Goal: Task Accomplishment & Management: Manage account settings

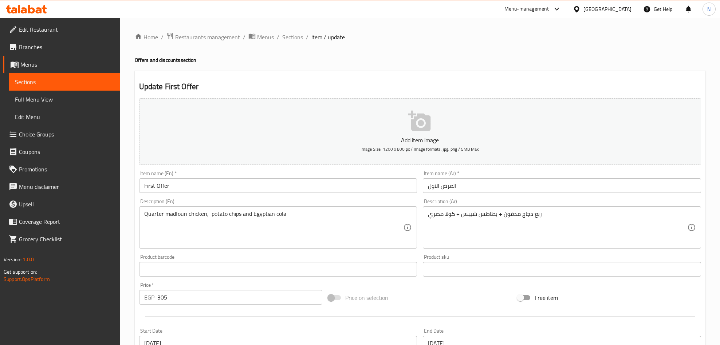
click at [285, 34] on span "Sections" at bounding box center [292, 37] width 21 height 9
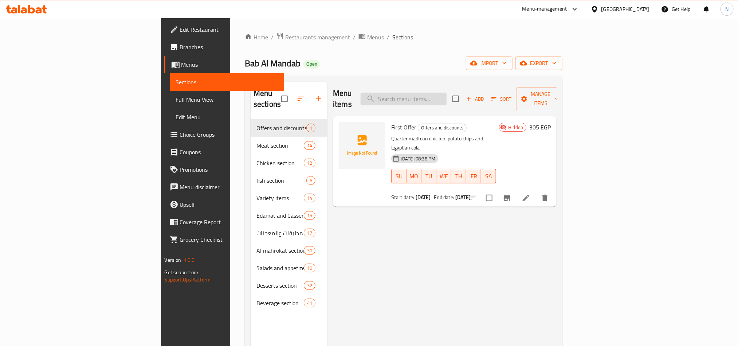
click at [433, 95] on input "search" at bounding box center [404, 98] width 86 height 13
paste input "Half chicken grill"
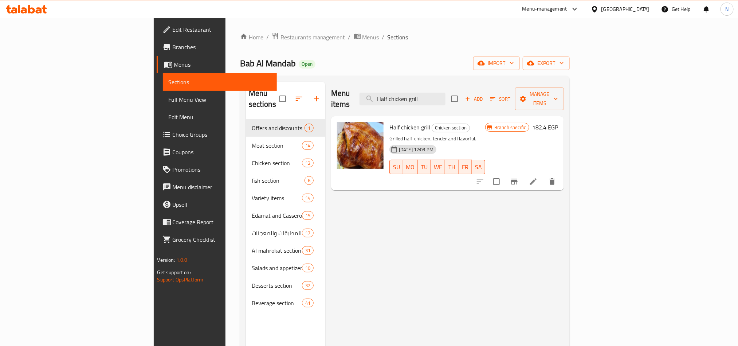
type input "Half chicken grill"
click at [538, 177] on icon at bounding box center [533, 181] width 9 height 9
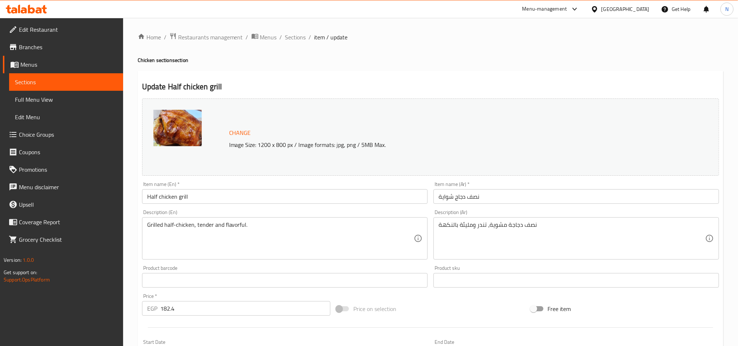
drag, startPoint x: 298, startPoint y: 36, endPoint x: 351, endPoint y: 54, distance: 55.5
click at [299, 37] on span "Sections" at bounding box center [295, 37] width 21 height 9
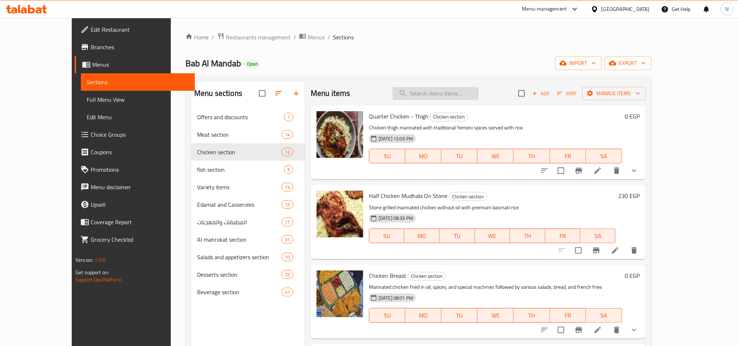
click at [479, 89] on input "search" at bounding box center [436, 93] width 86 height 13
paste input "Half chicken tanoor"
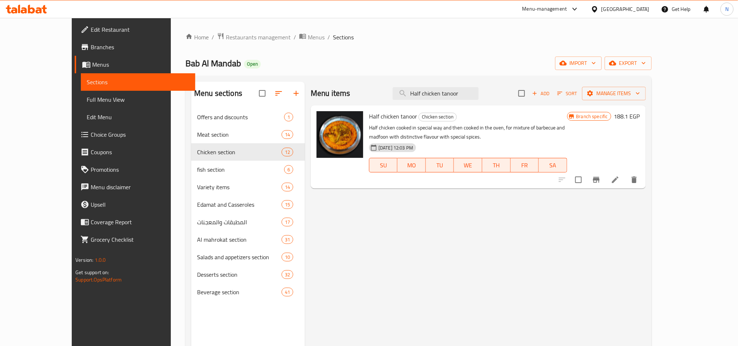
type input "Half chicken tanoor"
click at [619, 178] on icon at bounding box center [615, 179] width 9 height 9
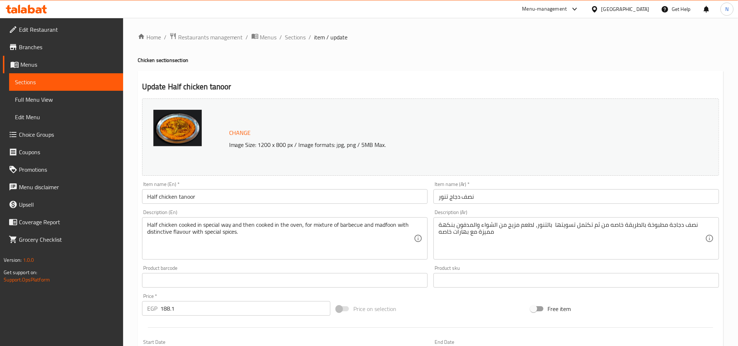
click at [492, 196] on input "نصف دجاج تنور" at bounding box center [576, 196] width 286 height 15
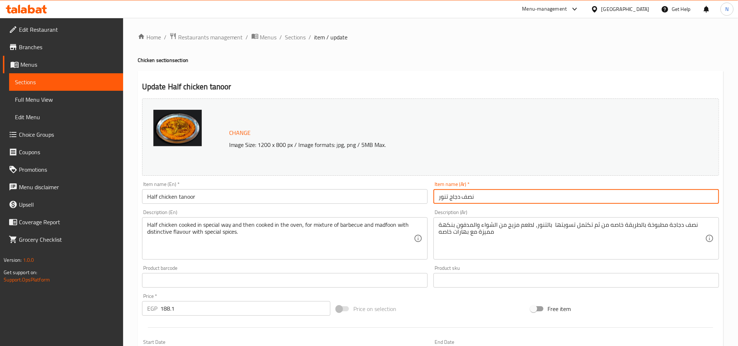
click at [492, 196] on input "نصف دجاج تنور" at bounding box center [576, 196] width 286 height 15
drag, startPoint x: 286, startPoint y: 35, endPoint x: 305, endPoint y: 51, distance: 24.1
click at [287, 36] on span "Sections" at bounding box center [295, 37] width 21 height 9
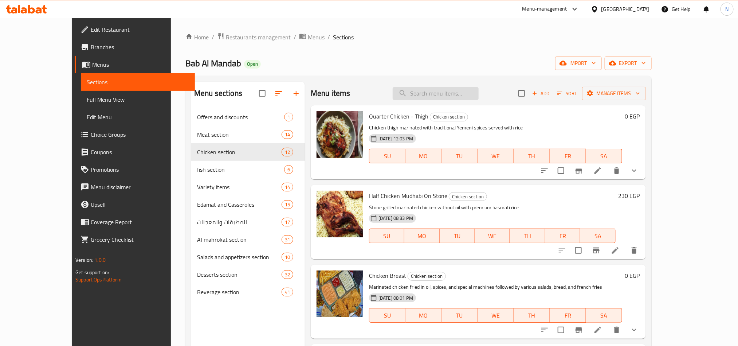
click at [454, 91] on input "search" at bounding box center [436, 93] width 86 height 13
paste input "Half Chicken Mudhabi On Stone"
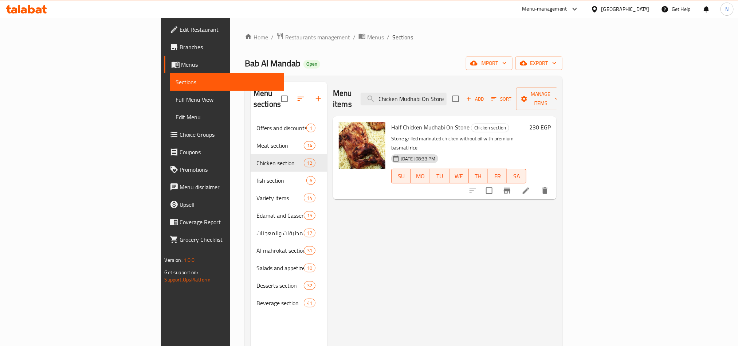
type input "Half Chicken Mudhabi On Stone"
click at [529, 187] on icon at bounding box center [526, 190] width 7 height 7
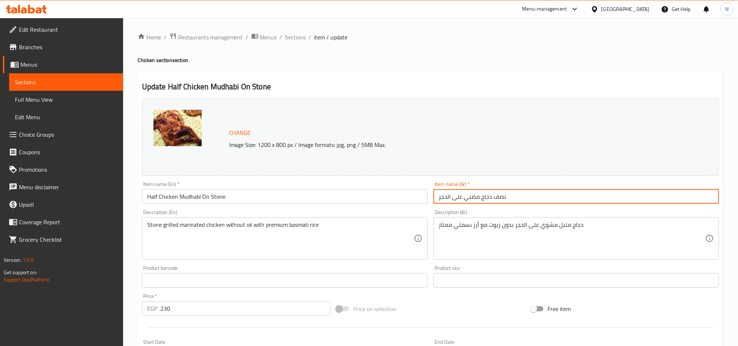
click at [508, 201] on input "نصف دجاج مضبي على الحجر" at bounding box center [576, 196] width 286 height 15
click at [509, 201] on input "نصف دجاج مضبي على الحجر" at bounding box center [576, 196] width 286 height 15
click at [278, 37] on ol "Home / Restaurants management / Menus / Sections / item / update" at bounding box center [431, 36] width 586 height 9
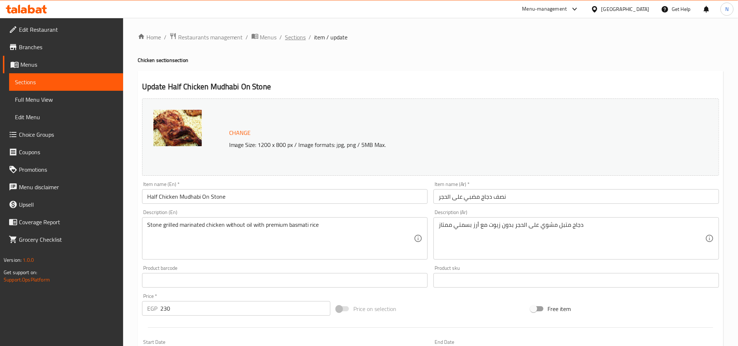
click at [292, 37] on span "Sections" at bounding box center [295, 37] width 21 height 9
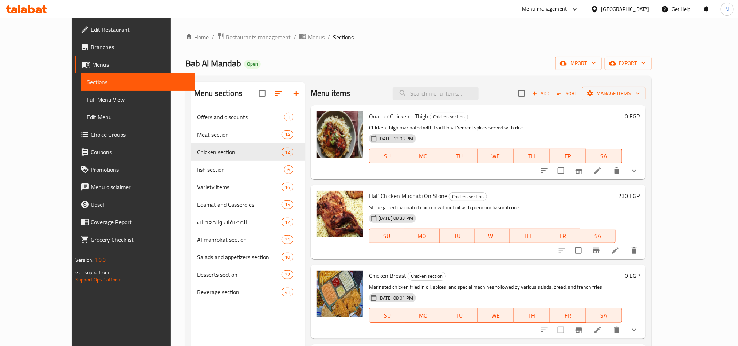
click at [481, 86] on div "Menu items Add Sort Manage items" at bounding box center [478, 94] width 335 height 24
drag, startPoint x: 479, startPoint y: 97, endPoint x: 483, endPoint y: 96, distance: 4.0
click at [479, 97] on input "search" at bounding box center [436, 93] width 86 height 13
paste input "Half chicken Zurbian"
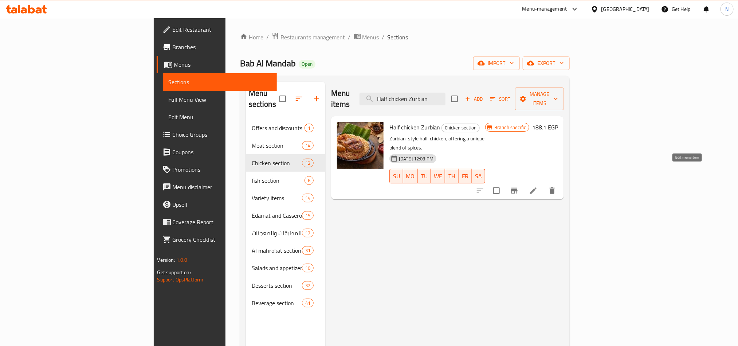
type input "Half chicken Zurbian"
click at [536, 187] on icon at bounding box center [533, 190] width 7 height 7
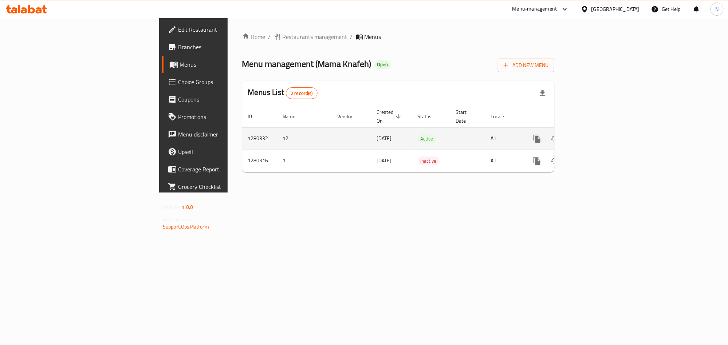
click at [594, 134] on icon "enhanced table" at bounding box center [589, 138] width 9 height 9
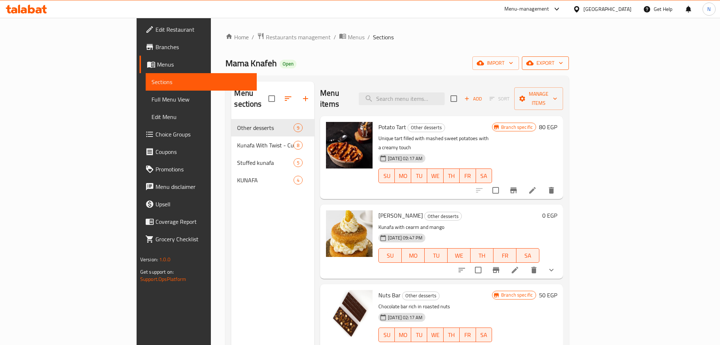
click at [563, 68] on span "export" at bounding box center [545, 63] width 35 height 9
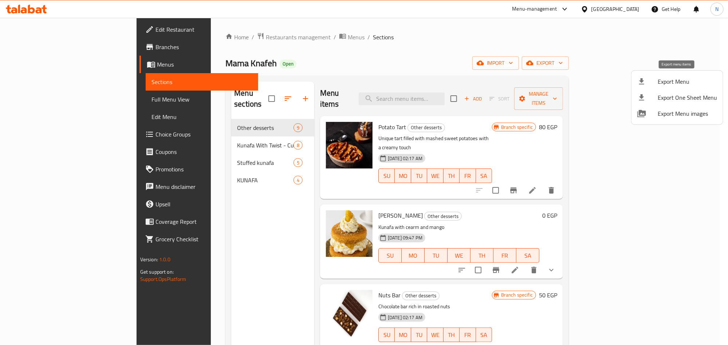
click at [663, 84] on span "Export Menu" at bounding box center [687, 81] width 59 height 9
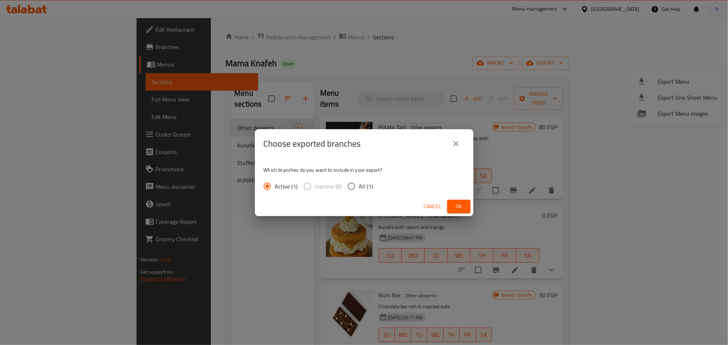
click at [363, 184] on span "All (1)" at bounding box center [366, 186] width 14 height 9
click at [359, 184] on input "All (1)" at bounding box center [351, 186] width 15 height 15
radio input "true"
click at [451, 206] on button "Ok" at bounding box center [458, 206] width 23 height 13
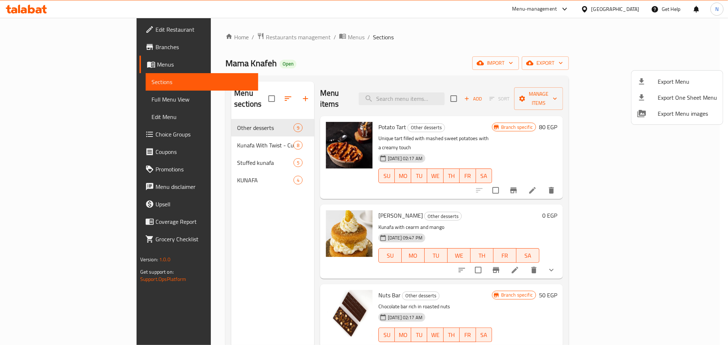
click at [447, 97] on div at bounding box center [364, 172] width 728 height 345
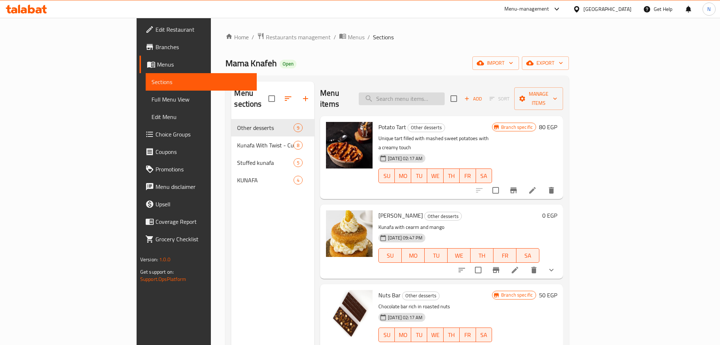
click at [445, 100] on input "search" at bounding box center [402, 98] width 86 height 13
type input ";"
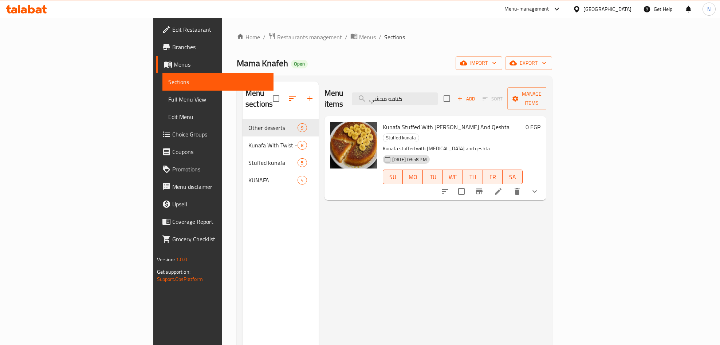
type input "كنافه محشي"
click at [423, 122] on span "Kunafa Stuffed With Banana And Qeshta" at bounding box center [446, 127] width 127 height 11
click at [503, 187] on icon at bounding box center [498, 191] width 9 height 9
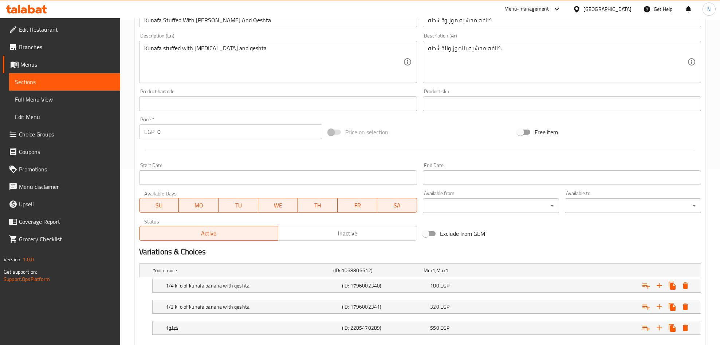
scroll to position [218, 0]
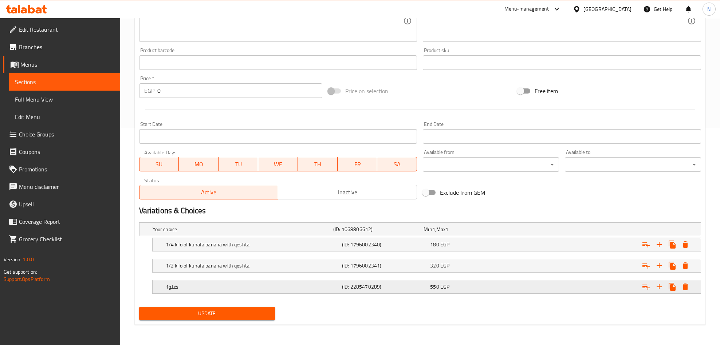
click at [275, 282] on div "1كيلو" at bounding box center [252, 287] width 176 height 10
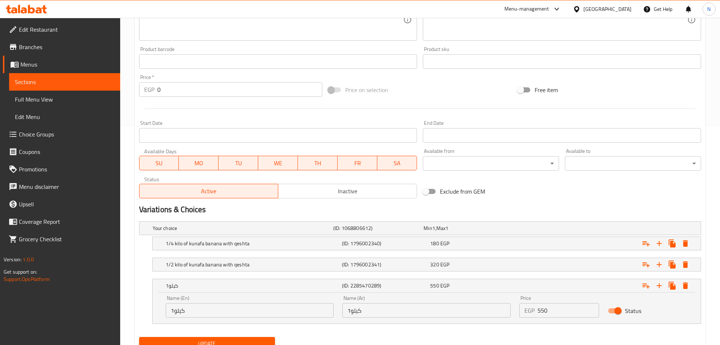
scroll to position [250, 0]
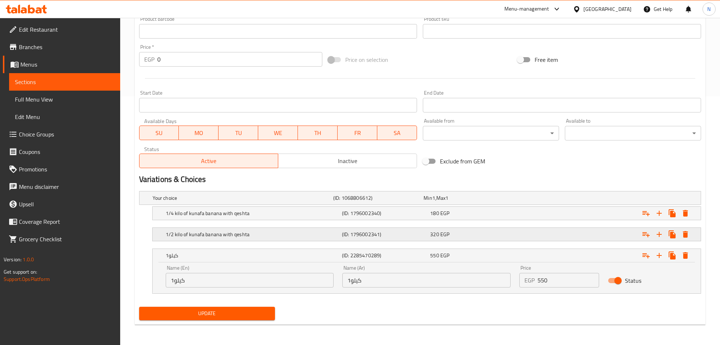
click at [338, 232] on h5 "1/2 kilo of kunafa banana with qeshta" at bounding box center [252, 234] width 173 height 7
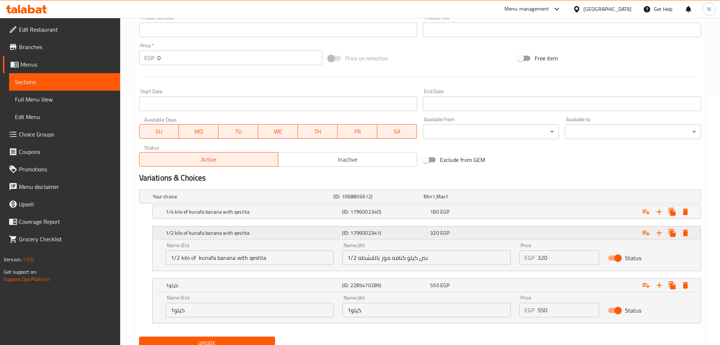
click at [338, 232] on h5 "1/2 kilo of kunafa banana with qeshta" at bounding box center [252, 232] width 173 height 7
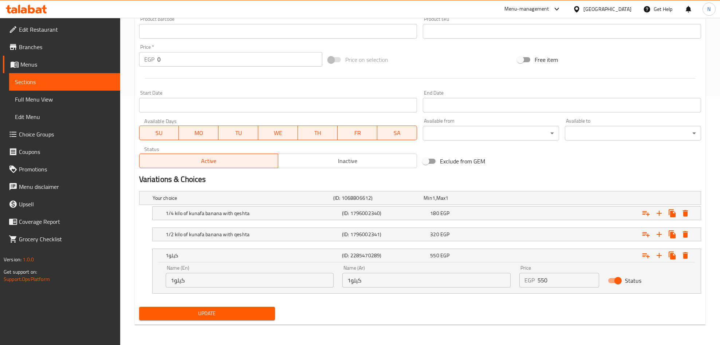
click at [315, 279] on input "1كيلو" at bounding box center [250, 280] width 168 height 15
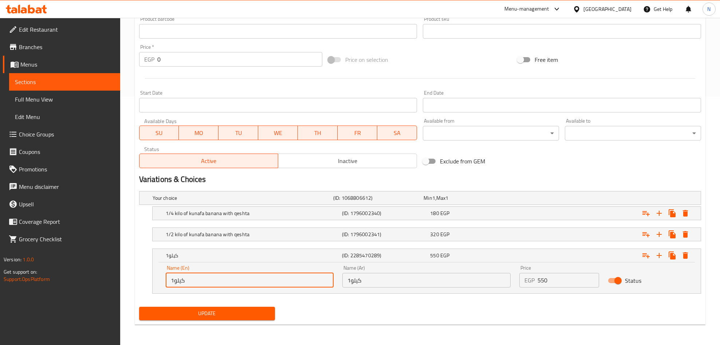
click at [315, 279] on input "1كيلو" at bounding box center [250, 280] width 168 height 15
type input "1 Kilo"
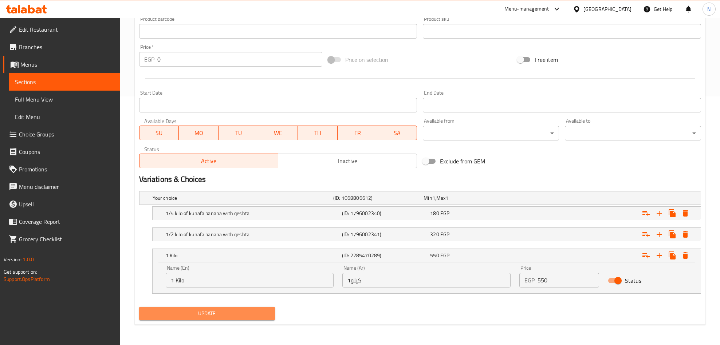
click at [258, 307] on button "Update" at bounding box center [207, 313] width 136 height 13
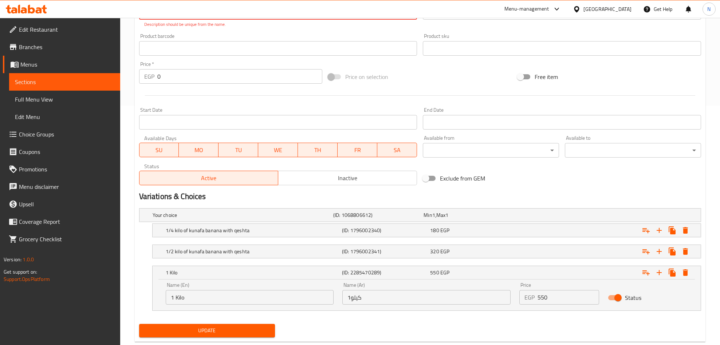
scroll to position [258, 0]
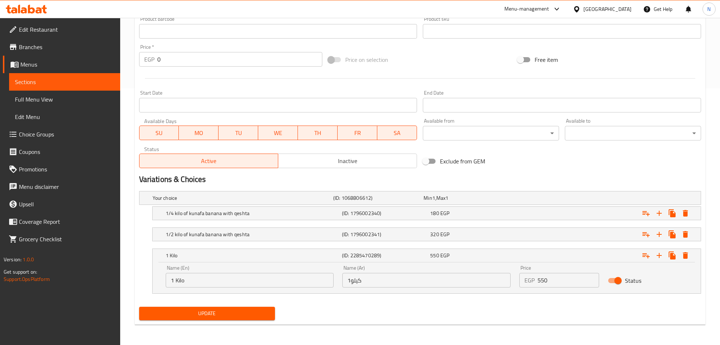
click at [267, 319] on button "Update" at bounding box center [207, 313] width 136 height 13
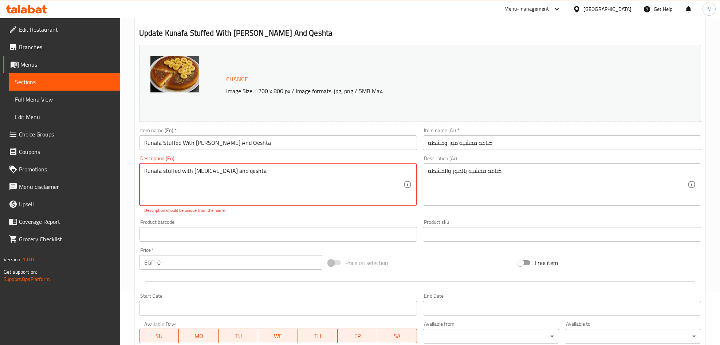
click at [250, 177] on textarea "Kunafa stuffed with banan and qeshta" at bounding box center [273, 185] width 259 height 35
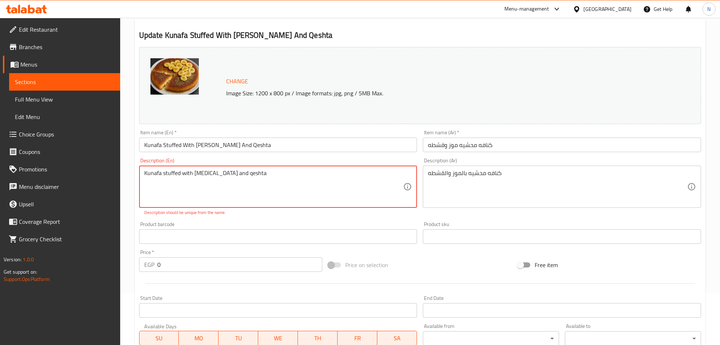
scroll to position [0, 0]
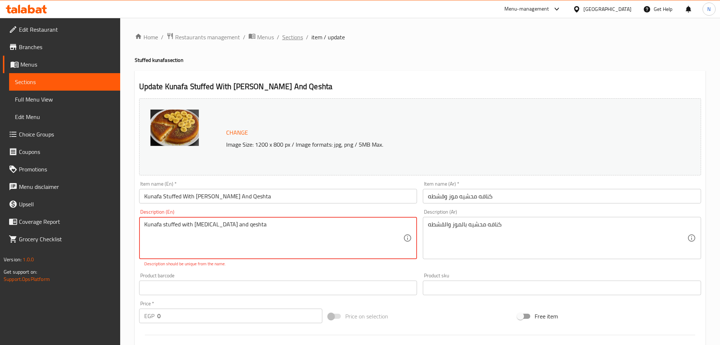
click at [295, 41] on span "Sections" at bounding box center [292, 37] width 21 height 9
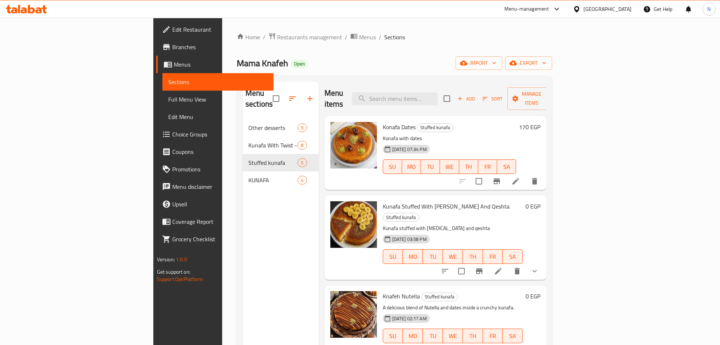
click at [383, 201] on span "Kunafa Stuffed With Banana And Qeshta" at bounding box center [446, 206] width 127 height 11
click at [508, 265] on li at bounding box center [498, 271] width 20 height 13
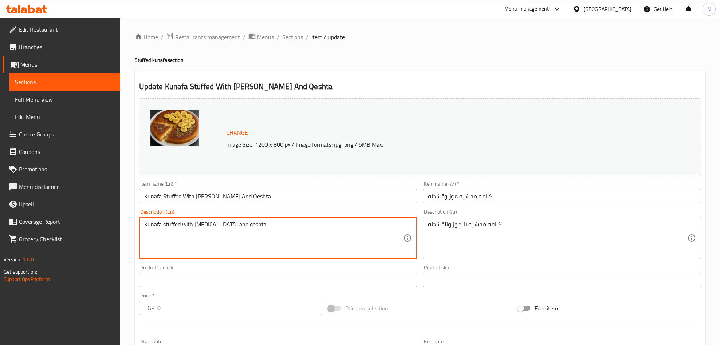
type textarea "Kunafa stuffed with banan and qeshta."
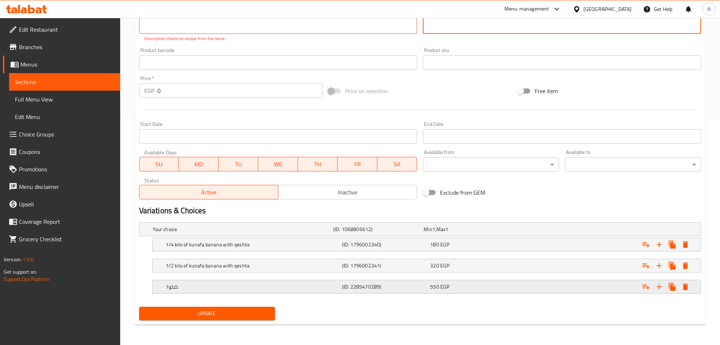
type textarea "كنافه محشيه بالموز والقشطه."
click at [278, 290] on h5 "1كيلو" at bounding box center [252, 286] width 173 height 7
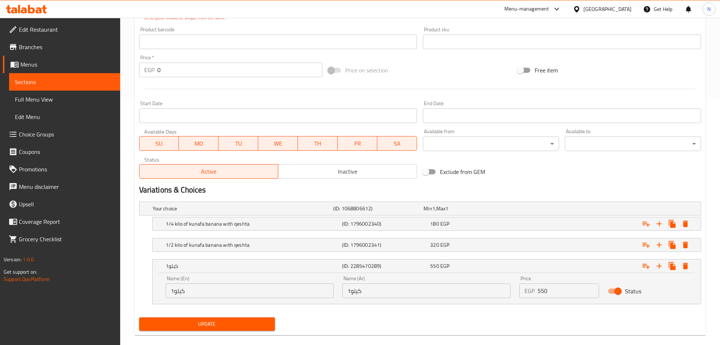
scroll to position [258, 0]
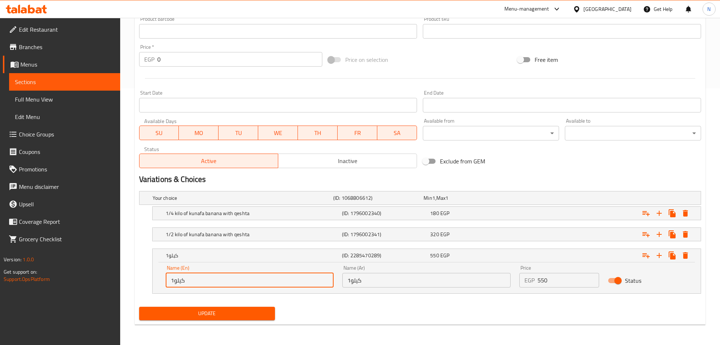
click at [280, 284] on input "1كيلو" at bounding box center [250, 280] width 168 height 15
click at [280, 283] on input "1كيلو" at bounding box center [250, 280] width 168 height 15
type input "1 Kilo"
click at [200, 314] on span "Update" at bounding box center [207, 313] width 125 height 9
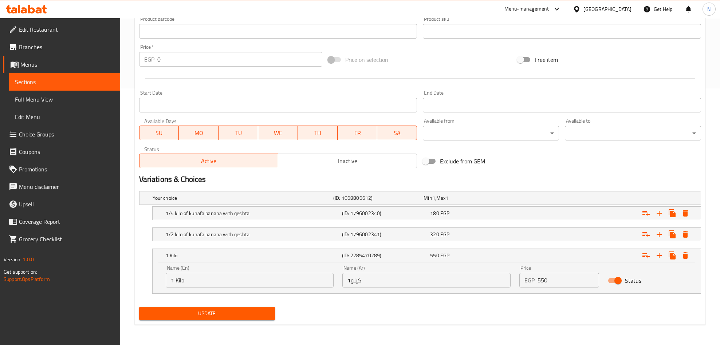
scroll to position [54, 0]
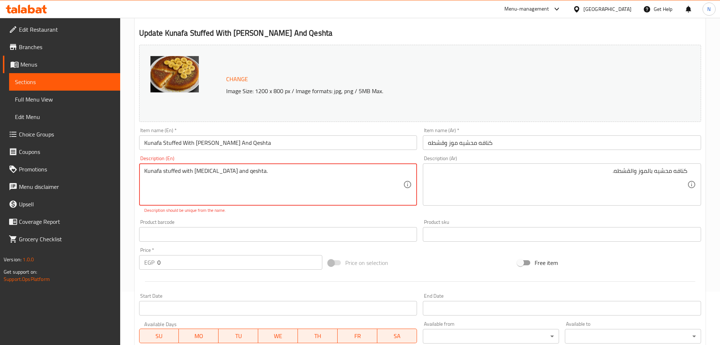
click at [209, 173] on textarea "Kunafa stuffed with banan and qeshta." at bounding box center [273, 185] width 259 height 35
type textarea "Kunafa stuffed with banana and qeshta."
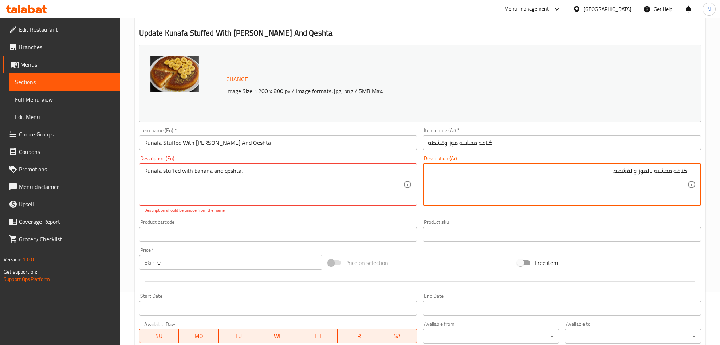
click at [457, 185] on textarea "كنافه محشيه بالموز والقشطه." at bounding box center [557, 185] width 259 height 35
drag, startPoint x: 310, startPoint y: 191, endPoint x: 295, endPoint y: 190, distance: 14.2
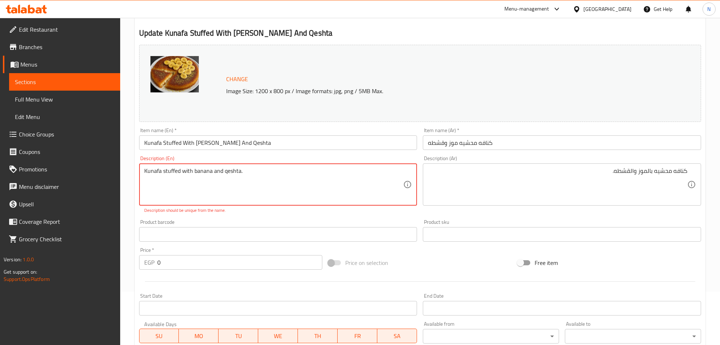
click at [218, 174] on textarea "Kunafa stuffed with banana and qeshta." at bounding box center [273, 185] width 259 height 35
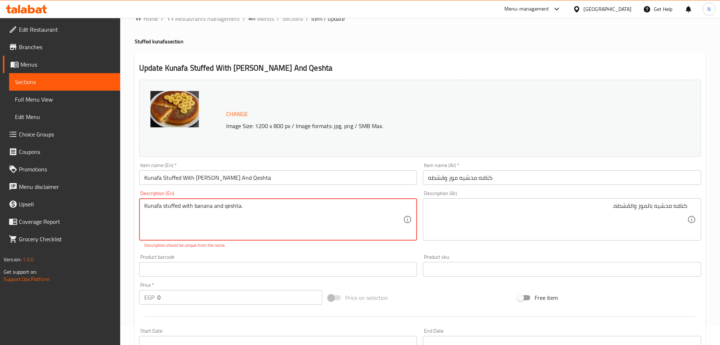
scroll to position [0, 0]
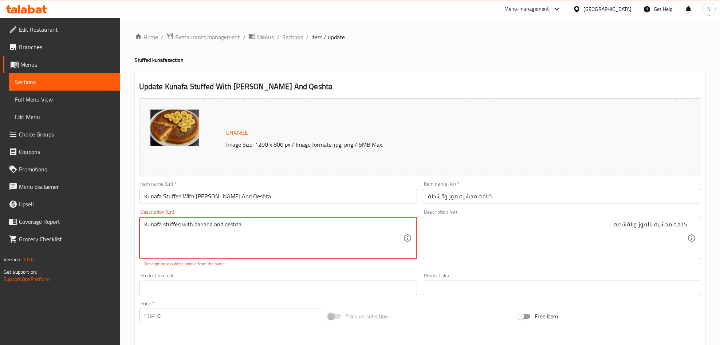
click at [297, 42] on span "Sections" at bounding box center [292, 37] width 21 height 9
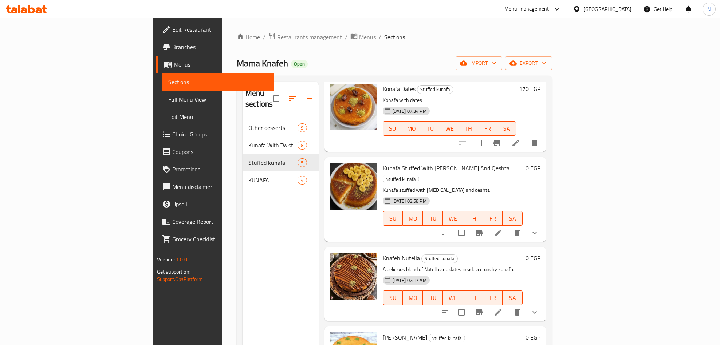
scroll to position [55, 0]
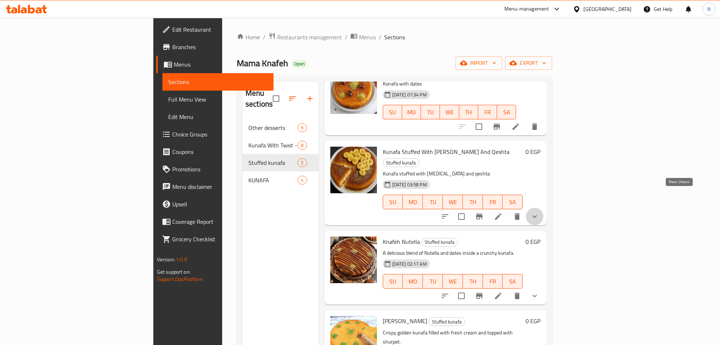
click at [539, 212] on icon "show more" at bounding box center [534, 216] width 9 height 9
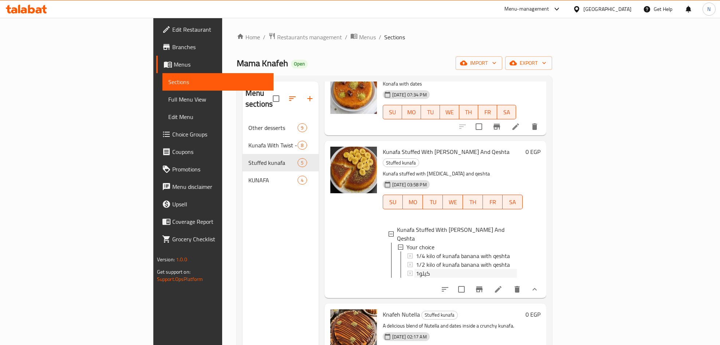
click at [416, 269] on div "1كيلو" at bounding box center [466, 273] width 101 height 9
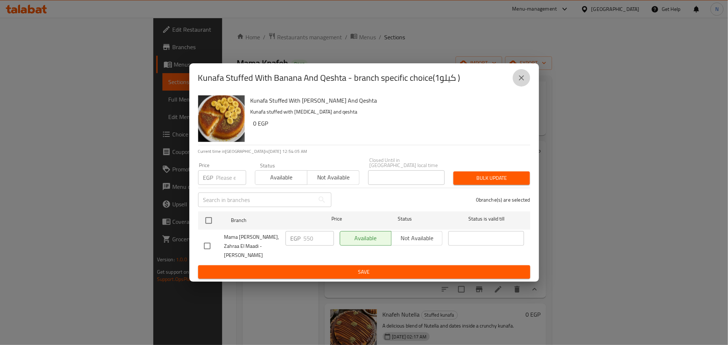
click at [523, 80] on icon "close" at bounding box center [521, 77] width 5 height 5
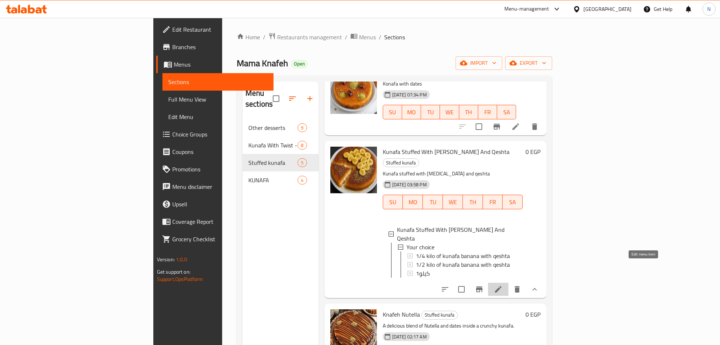
click at [508, 283] on li at bounding box center [498, 289] width 20 height 13
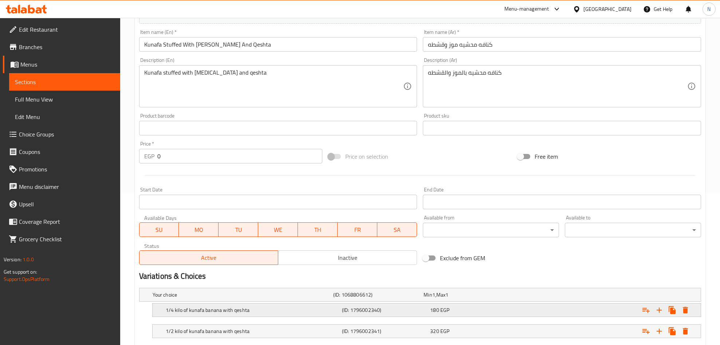
scroll to position [218, 0]
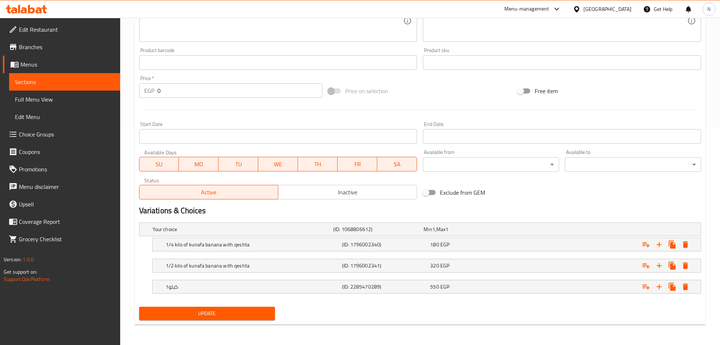
click at [239, 277] on nav at bounding box center [420, 277] width 562 height 6
click at [248, 281] on div "1كيلو (ID: 2285470289) 550 EGP" at bounding box center [428, 287] width 529 height 16
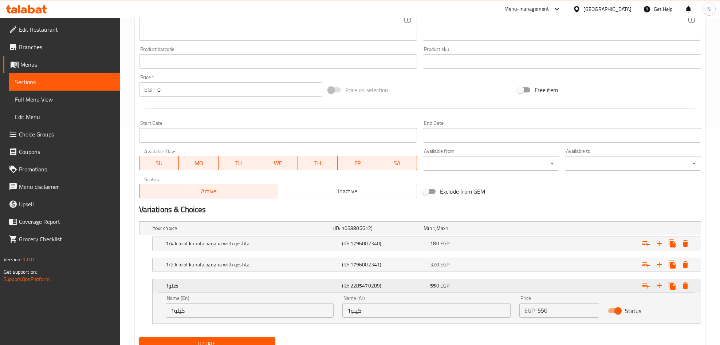
scroll to position [250, 0]
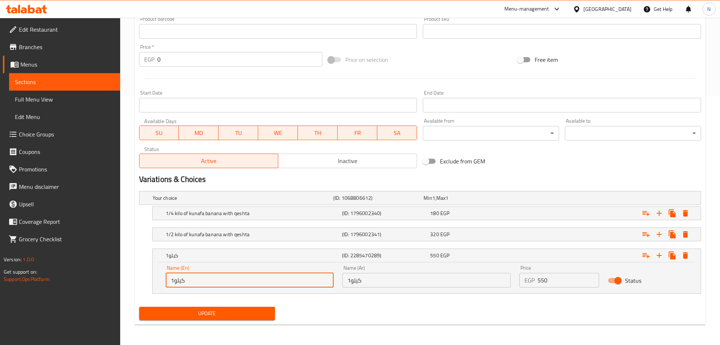
click at [187, 279] on input "1كيلو" at bounding box center [250, 280] width 168 height 15
click at [187, 280] on input "1كيلو" at bounding box center [250, 280] width 168 height 15
type input "1 Kilo"
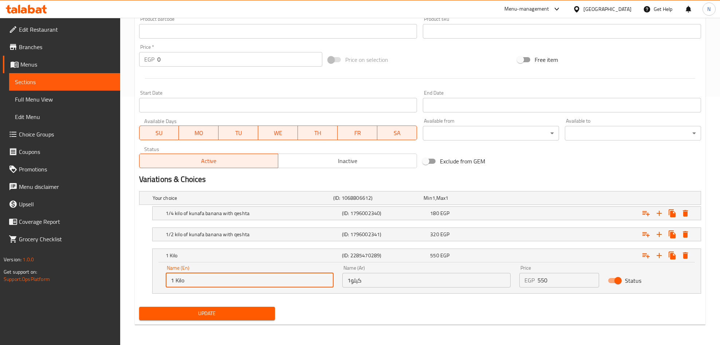
click at [234, 315] on span "Update" at bounding box center [207, 313] width 125 height 9
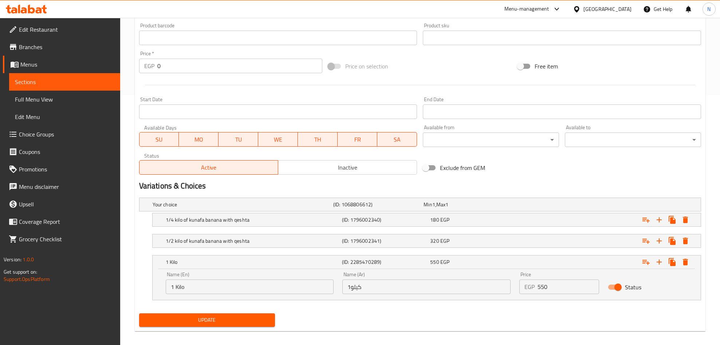
scroll to position [54, 0]
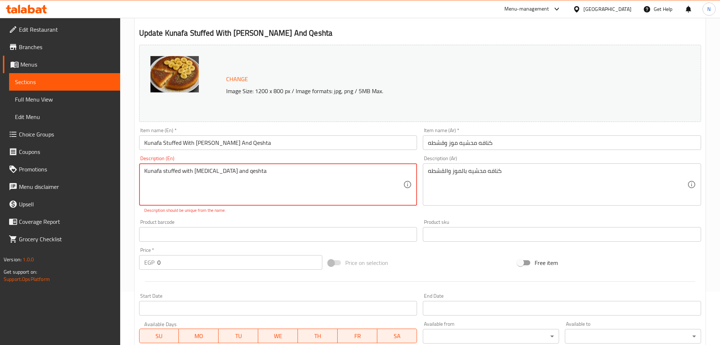
drag, startPoint x: 153, startPoint y: 175, endPoint x: 153, endPoint y: 180, distance: 4.7
click at [153, 176] on textarea "Kunafa stuffed with banan and qeshta" at bounding box center [273, 185] width 259 height 35
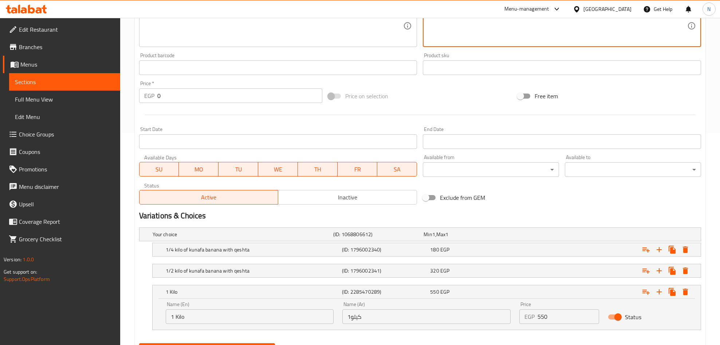
scroll to position [250, 0]
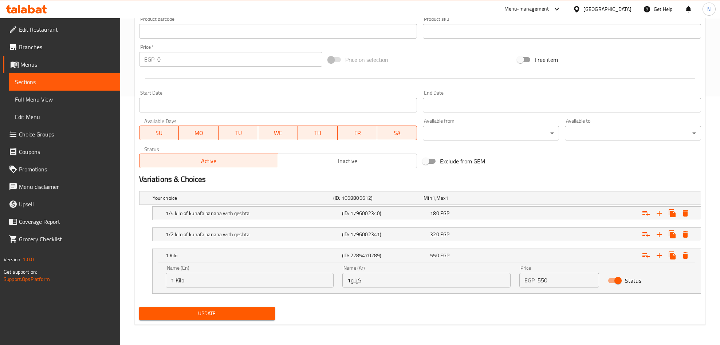
click at [229, 313] on span "Update" at bounding box center [207, 313] width 125 height 9
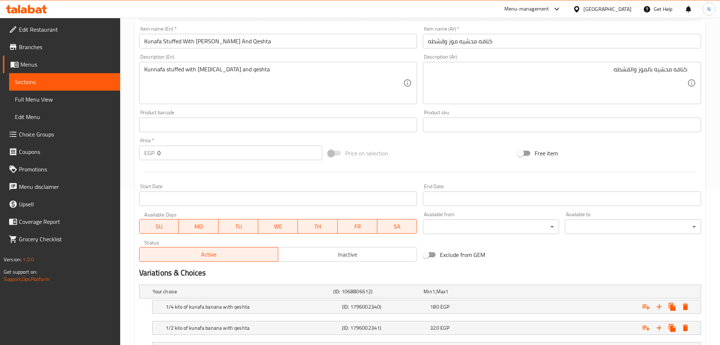
scroll to position [86, 0]
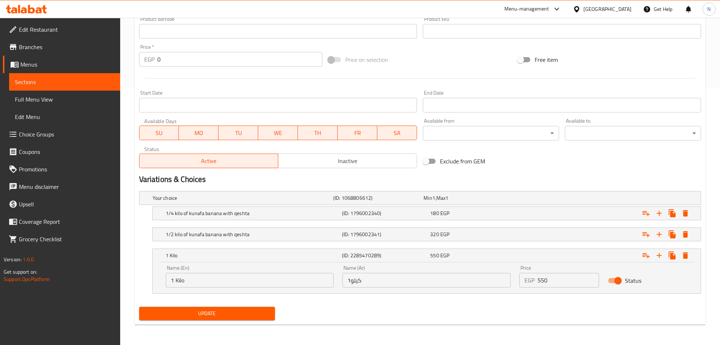
click at [242, 321] on div "Update" at bounding box center [207, 313] width 142 height 19
click at [246, 319] on button "Update" at bounding box center [207, 313] width 136 height 13
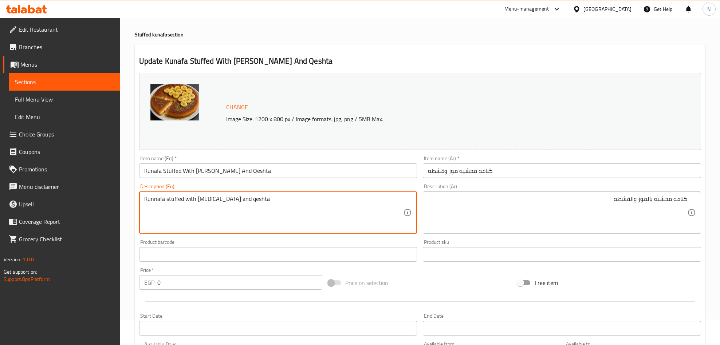
scroll to position [0, 0]
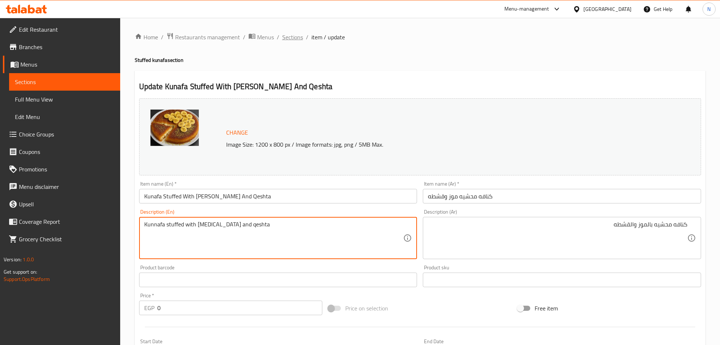
type textarea "Kunnafa stuffed with banan and qeshta"
click at [293, 40] on span "Sections" at bounding box center [292, 37] width 21 height 9
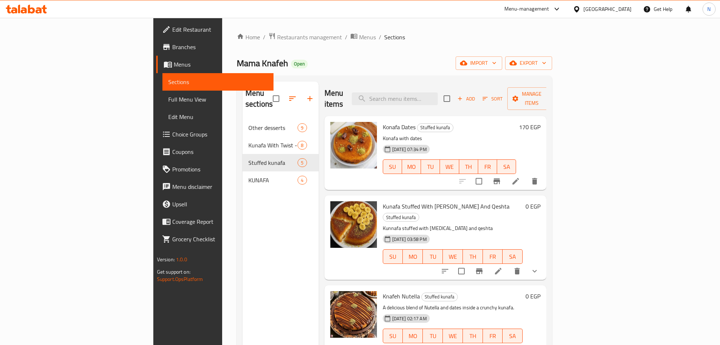
click at [539, 267] on icon "show more" at bounding box center [534, 271] width 9 height 9
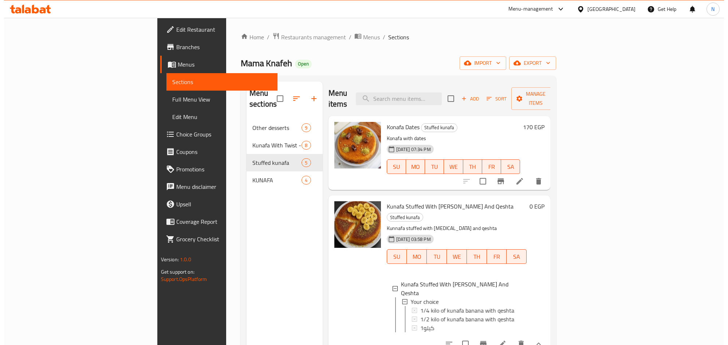
scroll to position [1, 0]
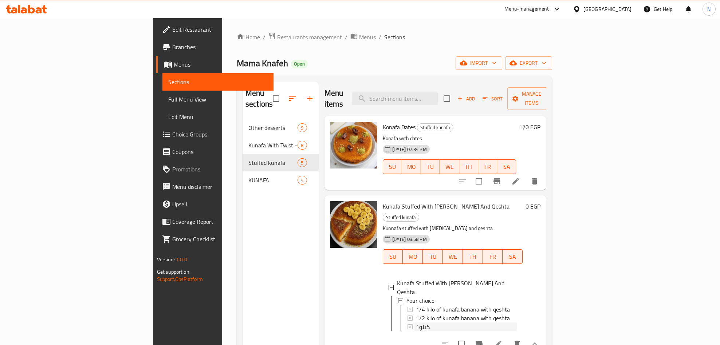
click at [416, 323] on div "1كيلو" at bounding box center [466, 327] width 101 height 9
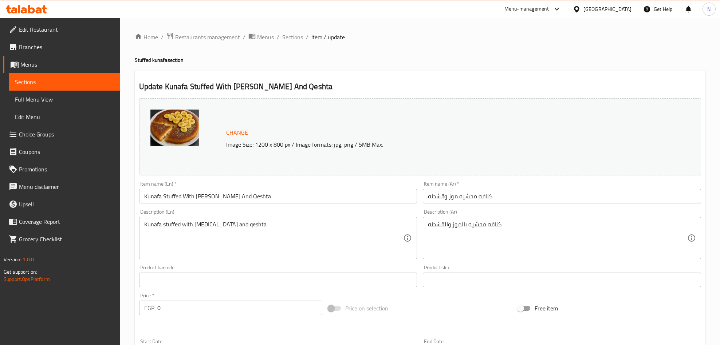
click at [55, 137] on span "Choice Groups" at bounding box center [66, 134] width 95 height 9
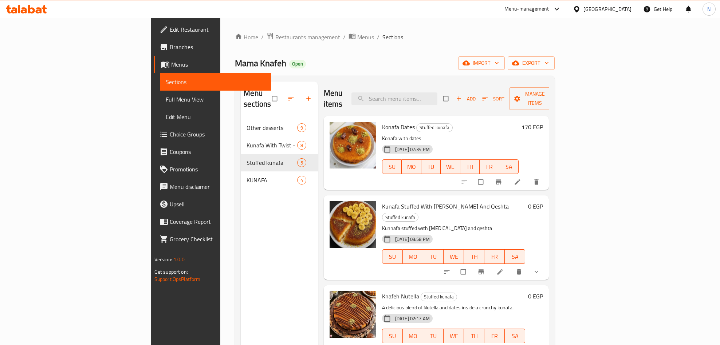
scroll to position [55, 0]
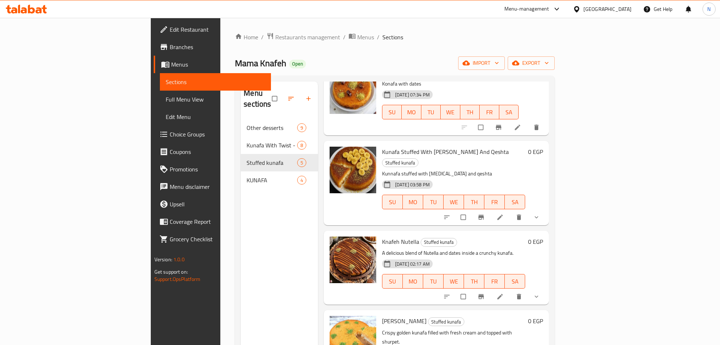
click at [546, 209] on button "show more" at bounding box center [536, 217] width 17 height 16
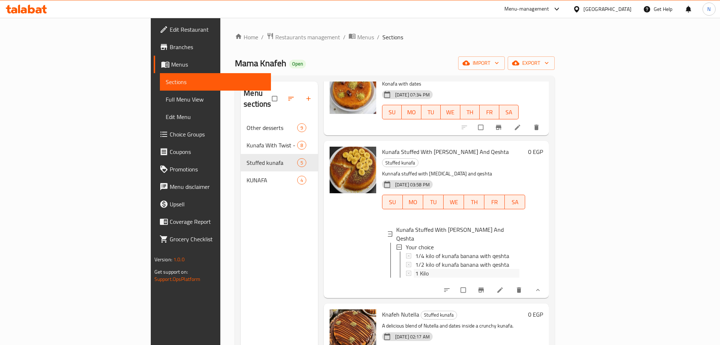
click at [419, 269] on div "1 Kilo" at bounding box center [467, 273] width 105 height 9
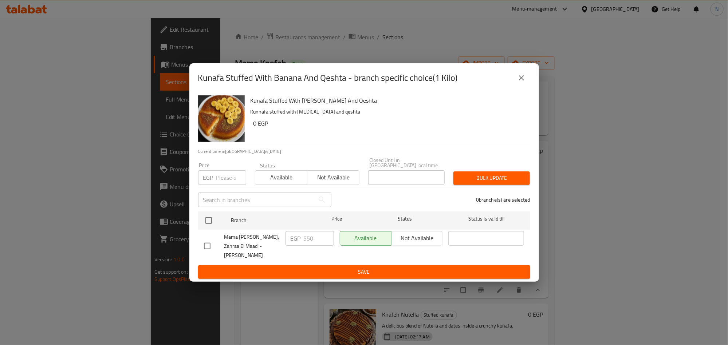
click at [527, 81] on button "close" at bounding box center [521, 77] width 17 height 17
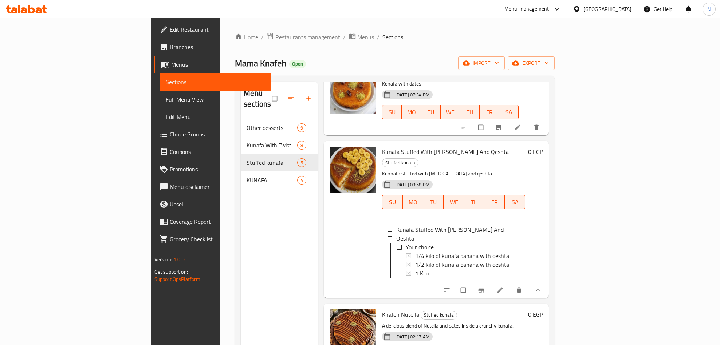
click at [580, 8] on icon at bounding box center [577, 9] width 8 height 8
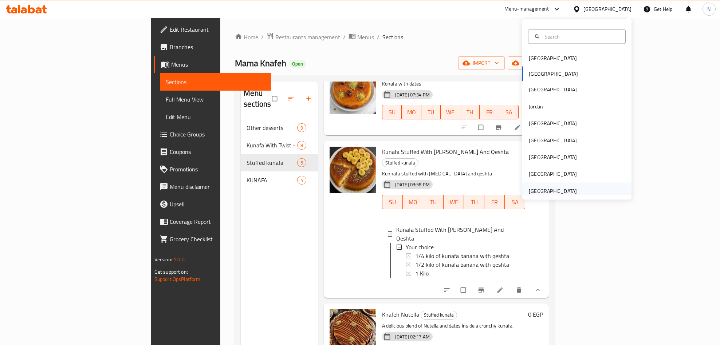
click at [563, 192] on div "United Arab Emirates" at bounding box center [553, 191] width 48 height 8
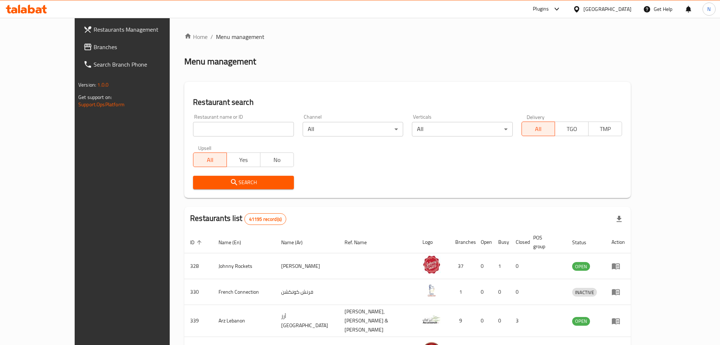
click at [94, 45] on span "Branches" at bounding box center [141, 47] width 95 height 9
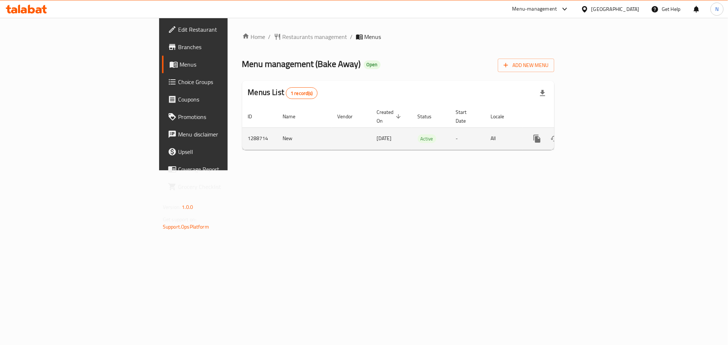
click at [598, 135] on link "enhanced table" at bounding box center [589, 138] width 17 height 17
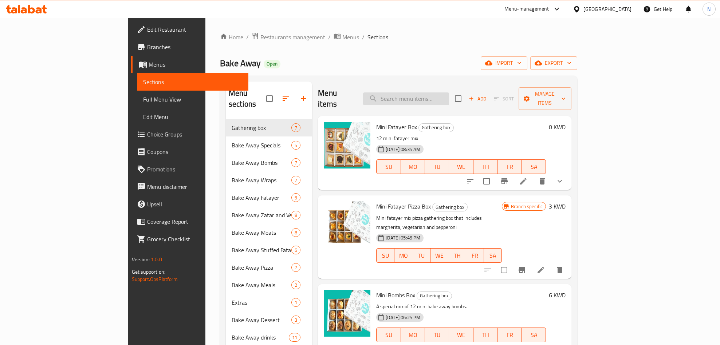
click at [442, 96] on input "search" at bounding box center [406, 98] width 86 height 13
drag, startPoint x: 445, startPoint y: 96, endPoint x: 419, endPoint y: 95, distance: 26.2
click at [412, 102] on div "Menu items Add Sort Manage items" at bounding box center [444, 99] width 253 height 35
click at [452, 83] on div "Menu items Add Sort Manage items" at bounding box center [444, 99] width 253 height 35
click at [442, 92] on input "search" at bounding box center [406, 98] width 86 height 13
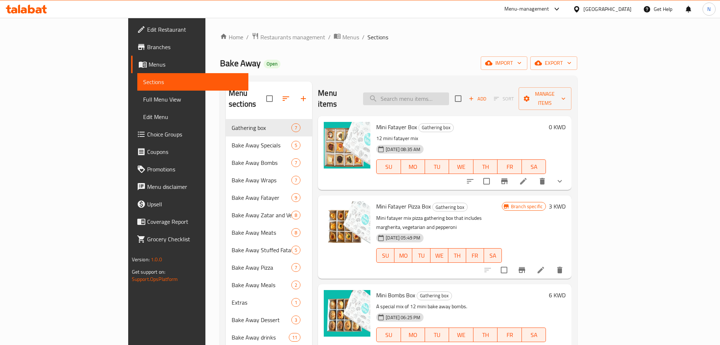
paste input "Mini Fatayer Box"
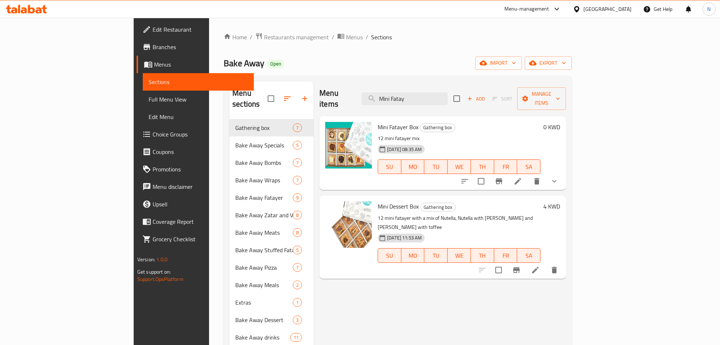
type input "Mini Fatay"
click at [378, 122] on span "Mini Fatayer Box" at bounding box center [398, 127] width 41 height 11
click at [448, 93] on input "Mini Fatay" at bounding box center [405, 98] width 86 height 13
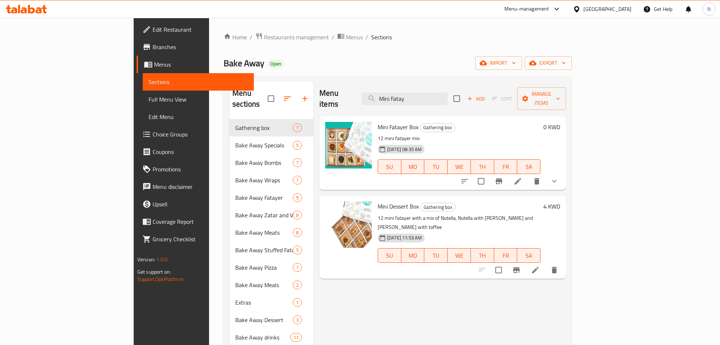
click at [375, 119] on div "Mini Fatayer Box Gathering box 12 mini fatayer mix [DATE] 08:35 AM SU MO TU WE …" at bounding box center [459, 153] width 169 height 68
click at [378, 122] on span "Mini Fatayer Box" at bounding box center [398, 127] width 41 height 11
click at [375, 130] on div "Mini Fatayer Box Gathering box 12 mini fatayer mix [DATE] 08:35 AM SU MO TU WE …" at bounding box center [459, 153] width 169 height 68
click at [378, 134] on p "12 mini fatayer mix" at bounding box center [459, 138] width 163 height 9
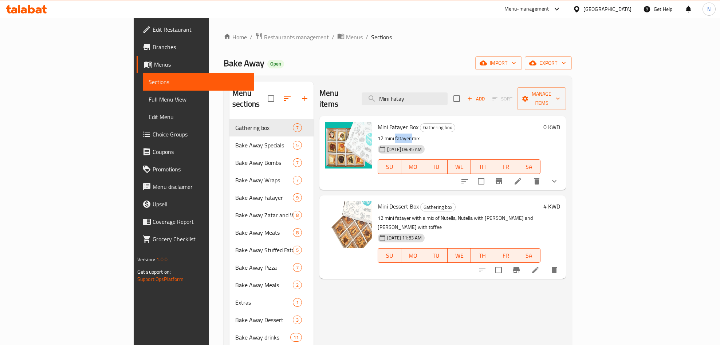
click at [378, 134] on p "12 mini fatayer mix" at bounding box center [459, 138] width 163 height 9
click at [375, 131] on div "Mini Fatayer Box Gathering box 12 mini fatayer mix [DATE] 08:35 AM SU MO TU WE …" at bounding box center [459, 153] width 169 height 68
click at [378, 134] on p "12 mini fatayer mix" at bounding box center [459, 138] width 163 height 9
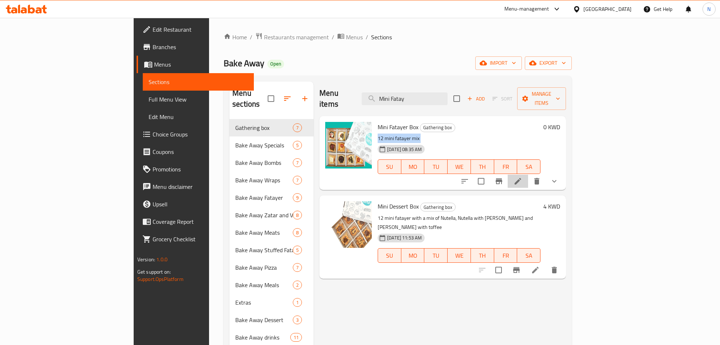
click at [528, 175] on li at bounding box center [518, 181] width 20 height 13
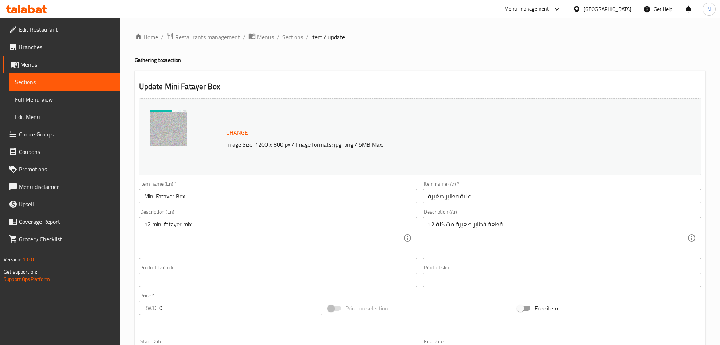
click at [283, 35] on span "Sections" at bounding box center [292, 37] width 21 height 9
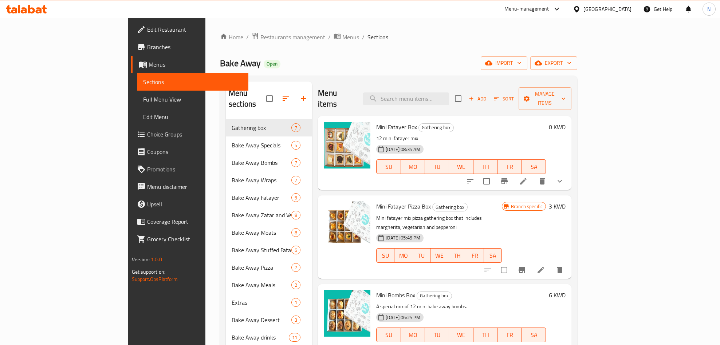
click at [424, 86] on div "Menu items Add Sort Manage items" at bounding box center [444, 99] width 253 height 35
click at [433, 96] on input "search" at bounding box center [406, 98] width 86 height 13
paste input "Mini Fatayer Box"
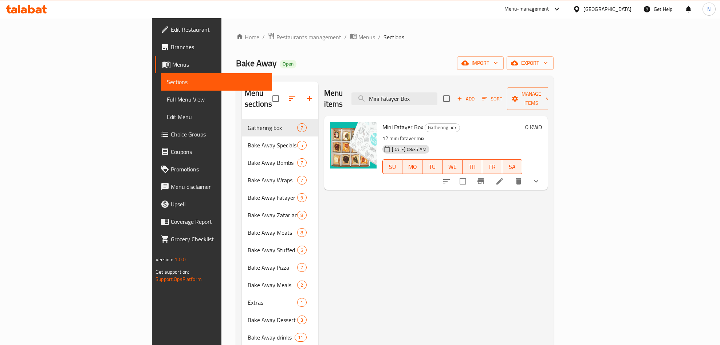
type input "Mini Fatayer Box"
click at [437, 92] on input "Mini Fatayer Box" at bounding box center [394, 98] width 86 height 13
click at [379, 71] on div "Home / Restaurants management / Menus / Sections Bake Away Open import export M…" at bounding box center [395, 232] width 318 height 400
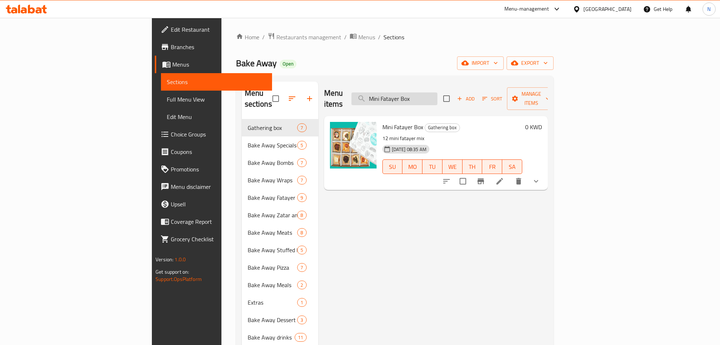
drag, startPoint x: 436, startPoint y: 95, endPoint x: 414, endPoint y: 95, distance: 21.5
click at [414, 95] on input "Mini Fatayer Box" at bounding box center [394, 98] width 86 height 13
click at [437, 95] on input "Mini Fatayer Box" at bounding box center [394, 98] width 86 height 13
click at [437, 97] on input "Mini Fatayer Box" at bounding box center [394, 98] width 86 height 13
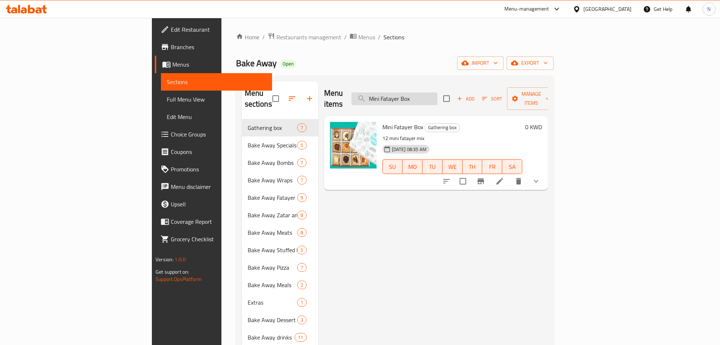
click at [437, 94] on input "Mini Fatayer Box" at bounding box center [394, 98] width 86 height 13
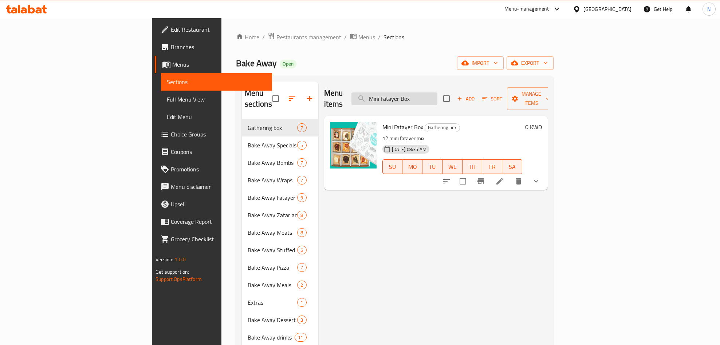
click at [437, 93] on input "Mini Fatayer Box" at bounding box center [394, 98] width 86 height 13
click at [460, 73] on div "Home / Restaurants management / Menus / Sections Bake Away Open import export M…" at bounding box center [395, 232] width 318 height 400
click at [437, 96] on input "Mini Fatayer Box" at bounding box center [394, 98] width 86 height 13
click at [437, 94] on input "Mini Fatayer Box" at bounding box center [394, 98] width 86 height 13
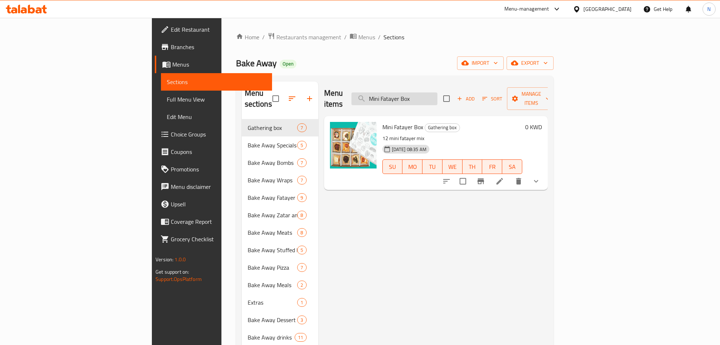
click at [437, 92] on input "Mini Fatayer Box" at bounding box center [394, 98] width 86 height 13
click at [437, 94] on input "Mini Fatayer Box" at bounding box center [394, 98] width 86 height 13
click at [437, 93] on input "Mini Fatayer Box" at bounding box center [394, 98] width 86 height 13
click at [437, 92] on input "Mini Fatayer Box" at bounding box center [394, 98] width 86 height 13
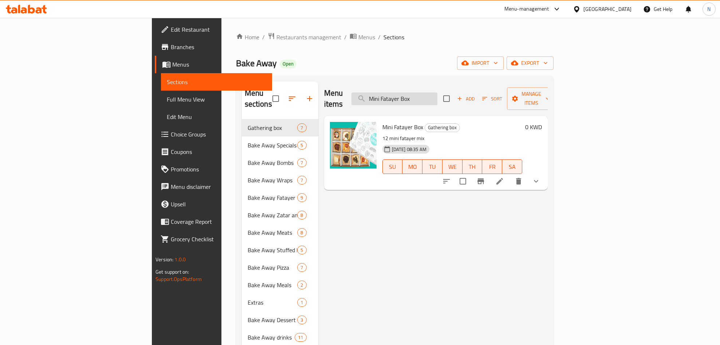
click at [437, 94] on input "Mini Fatayer Box" at bounding box center [394, 98] width 86 height 13
drag, startPoint x: 190, startPoint y: 65, endPoint x: 128, endPoint y: 72, distance: 62.7
click at [221, 72] on div "Home / Restaurants management / Menus / Sections Bake Away Open import export M…" at bounding box center [394, 232] width 347 height 429
click at [236, 71] on span "Bake Away" at bounding box center [256, 63] width 41 height 16
drag, startPoint x: 134, startPoint y: 63, endPoint x: 151, endPoint y: 67, distance: 16.7
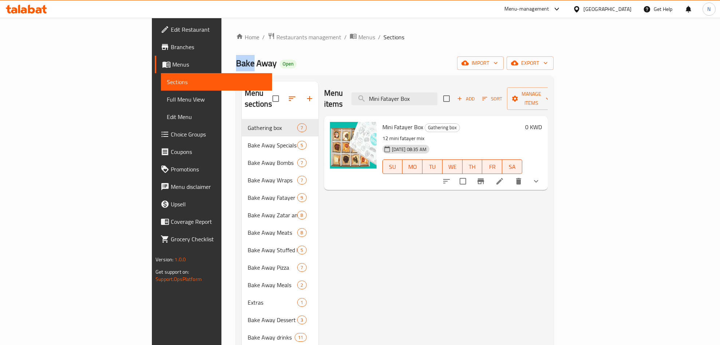
click at [236, 67] on span "Bake Away" at bounding box center [256, 63] width 41 height 16
drag, startPoint x: 152, startPoint y: 67, endPoint x: 161, endPoint y: 66, distance: 8.8
click at [236, 67] on span "Bake Away" at bounding box center [256, 63] width 41 height 16
drag, startPoint x: 161, startPoint y: 66, endPoint x: 156, endPoint y: 66, distance: 4.7
click at [236, 66] on span "Bake Away" at bounding box center [256, 63] width 41 height 16
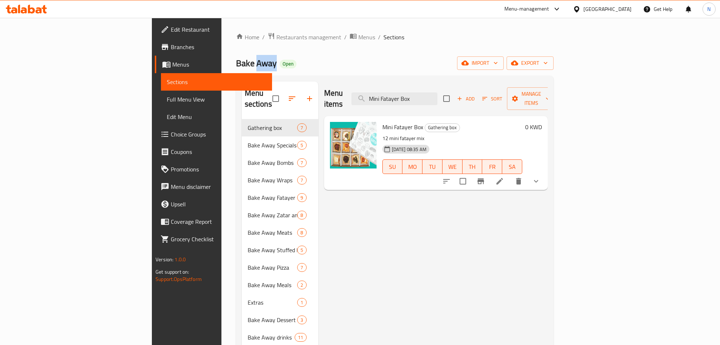
drag, startPoint x: 155, startPoint y: 66, endPoint x: 175, endPoint y: 68, distance: 19.8
click at [236, 68] on span "Bake Away" at bounding box center [256, 63] width 41 height 16
drag, startPoint x: 177, startPoint y: 64, endPoint x: 189, endPoint y: 64, distance: 12.0
click at [236, 64] on h2 "Bake Away Open" at bounding box center [266, 64] width 60 height 12
click at [236, 59] on h2 "Bake Away Open" at bounding box center [266, 64] width 60 height 12
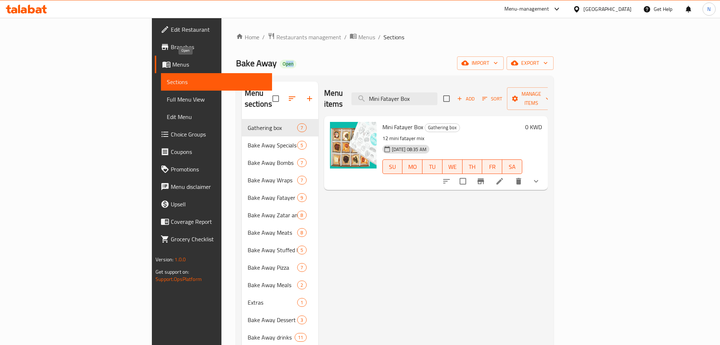
drag, startPoint x: 182, startPoint y: 62, endPoint x: 196, endPoint y: 66, distance: 13.5
click at [236, 66] on div "Bake Away Open import export" at bounding box center [395, 62] width 318 height 13
click at [386, 162] on span "SU" at bounding box center [393, 167] width 14 height 11
click at [407, 162] on span "MO" at bounding box center [412, 167] width 14 height 11
click at [510, 175] on li at bounding box center [499, 181] width 20 height 13
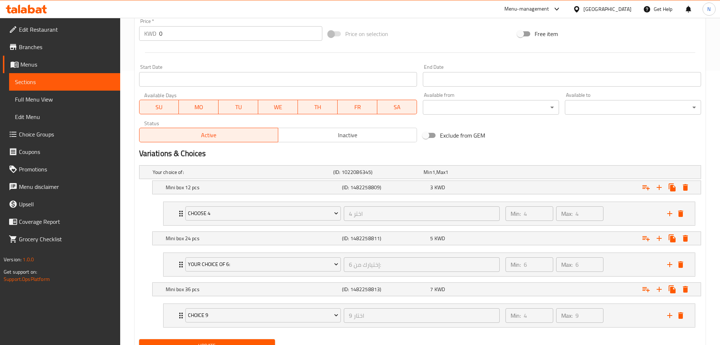
scroll to position [256, 0]
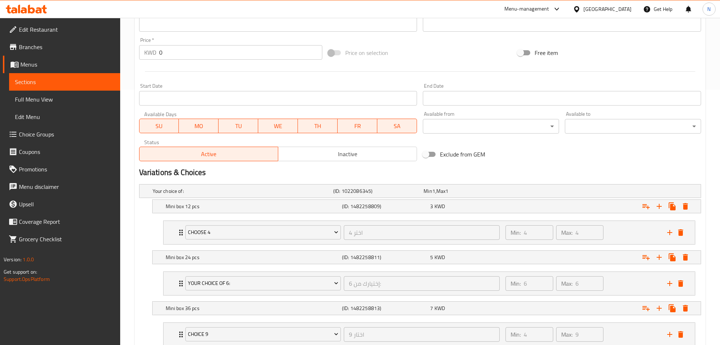
drag, startPoint x: 137, startPoint y: 132, endPoint x: 150, endPoint y: 130, distance: 13.2
click at [139, 133] on div "Available Days SU MO TU WE TH FR SA" at bounding box center [278, 123] width 284 height 28
click at [151, 130] on span "SU" at bounding box center [159, 126] width 34 height 11
click at [190, 126] on span "MO" at bounding box center [199, 126] width 34 height 11
click at [221, 124] on button "TU" at bounding box center [238, 126] width 40 height 15
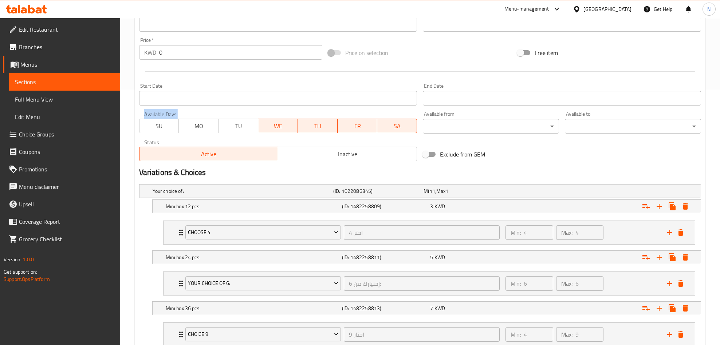
click at [269, 122] on span "WE" at bounding box center [278, 126] width 34 height 11
click at [313, 120] on button "TH" at bounding box center [318, 126] width 40 height 15
click at [402, 126] on span "SA" at bounding box center [397, 126] width 34 height 11
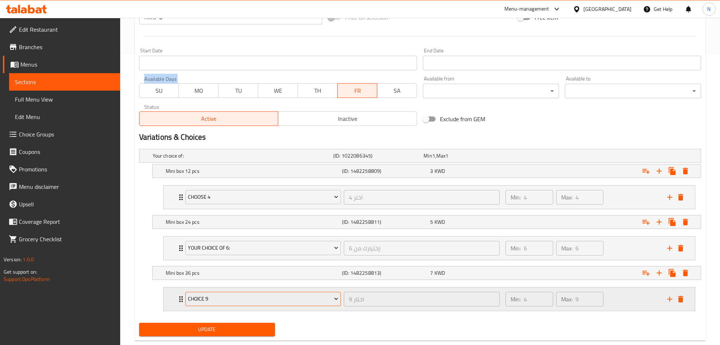
scroll to position [310, 0]
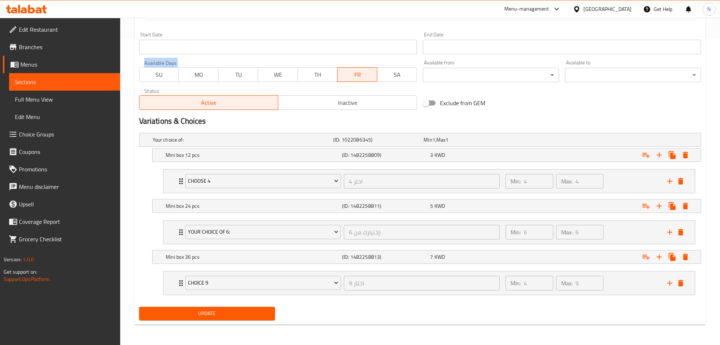
click at [180, 314] on span "Update" at bounding box center [207, 313] width 125 height 9
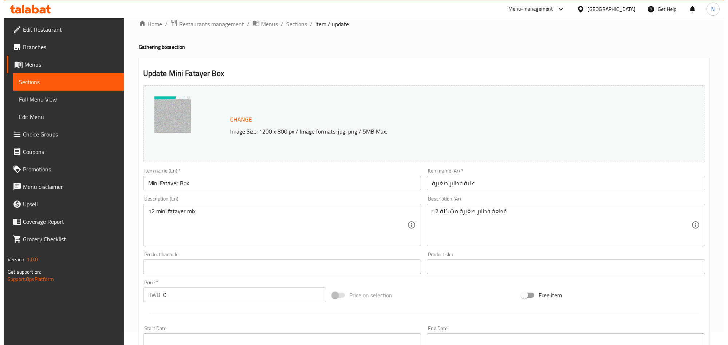
scroll to position [0, 0]
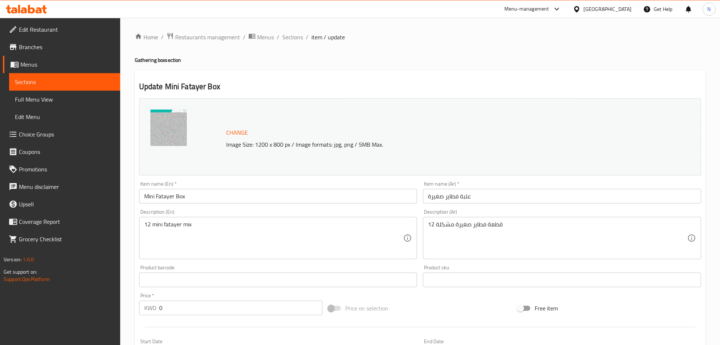
click at [183, 196] on input "Mini Fatayer Box" at bounding box center [278, 196] width 278 height 15
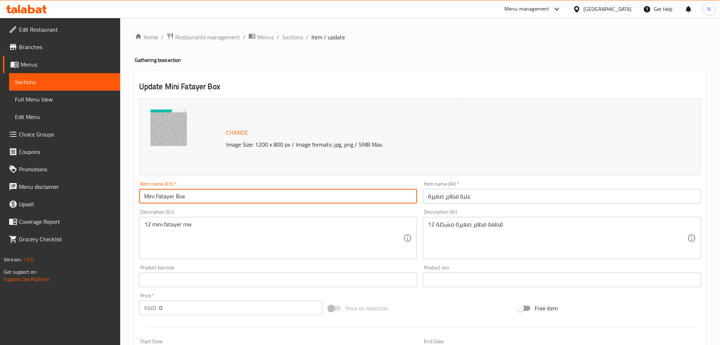
click at [183, 196] on input "Mini Fatayer Box" at bounding box center [278, 196] width 278 height 15
click at [296, 31] on div "Home / Restaurants management / Menus / Sections / item / update Gathering box …" at bounding box center [420, 335] width 600 height 634
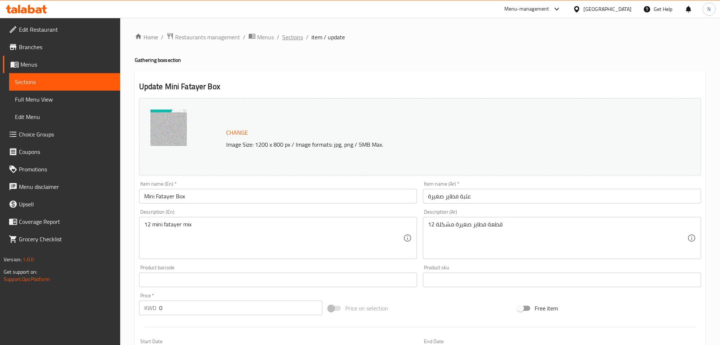
drag, startPoint x: 297, startPoint y: 35, endPoint x: 340, endPoint y: 46, distance: 44.4
click at [298, 35] on span "Sections" at bounding box center [292, 37] width 21 height 9
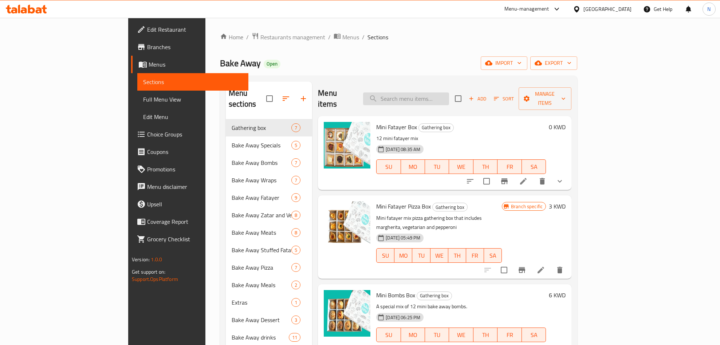
click at [449, 95] on input "search" at bounding box center [406, 98] width 86 height 13
paste input "Mini Fatayer Box"
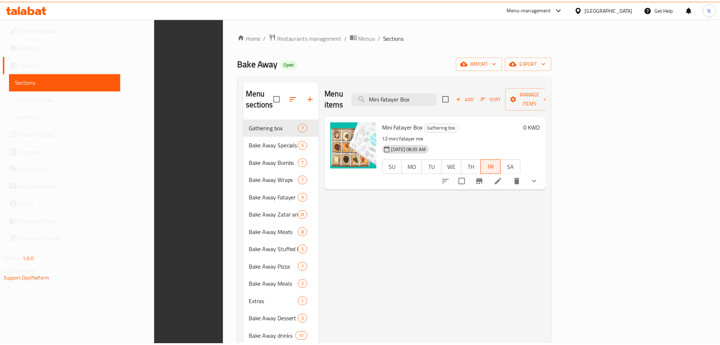
scroll to position [102, 0]
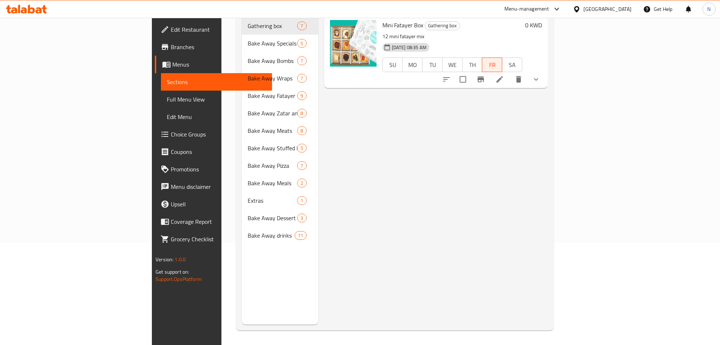
drag, startPoint x: 312, startPoint y: 210, endPoint x: 279, endPoint y: 202, distance: 34.7
click at [318, 210] on div "Menu items Mini Fatayer Box Add Sort Manage items Mini Fatayer Box Gathering bo…" at bounding box center [432, 152] width 229 height 345
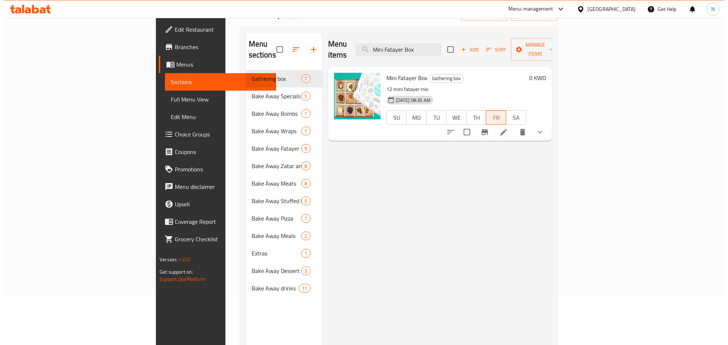
scroll to position [0, 0]
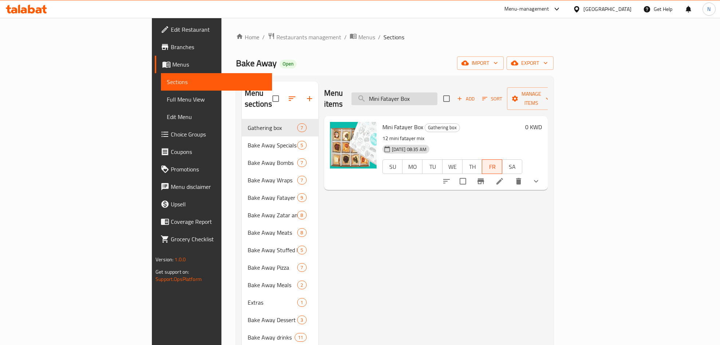
click at [427, 92] on input "Mini Fatayer Box" at bounding box center [394, 98] width 86 height 13
click at [428, 92] on input "Mini Fatayer Box" at bounding box center [394, 98] width 86 height 13
paste input "Bites"
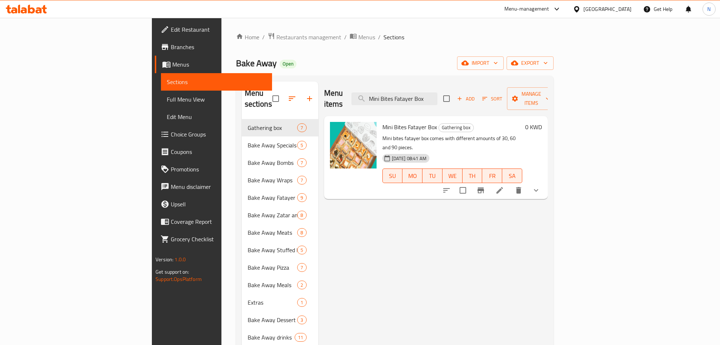
type input "Mini Bites Fatayer Box"
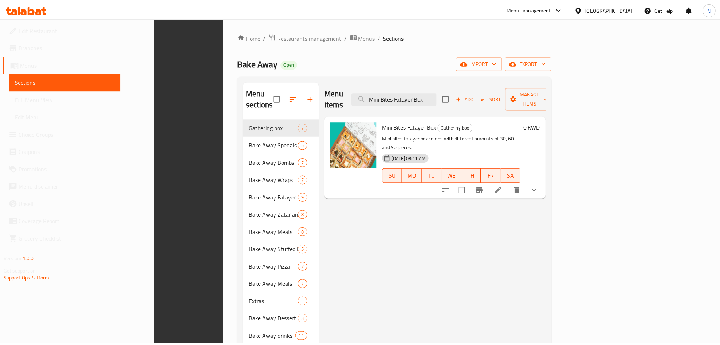
scroll to position [102, 0]
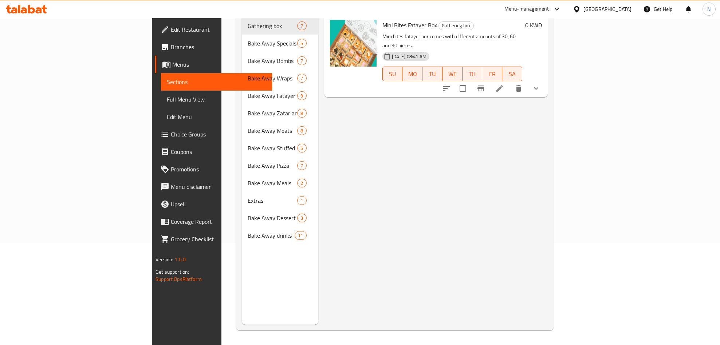
click at [318, 203] on div "Menu items Mini Bites Fatayer Box Add Sort Manage items Mini Bites Fatayer Box …" at bounding box center [432, 152] width 229 height 345
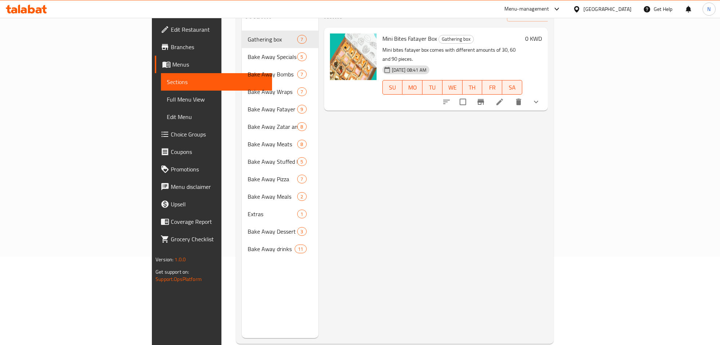
scroll to position [0, 0]
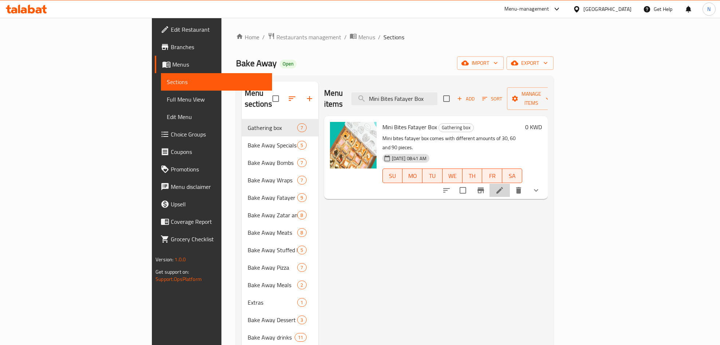
click at [504, 186] on icon at bounding box center [499, 190] width 9 height 9
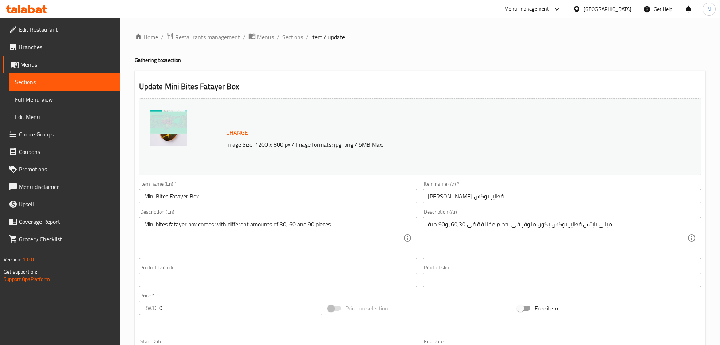
scroll to position [310, 0]
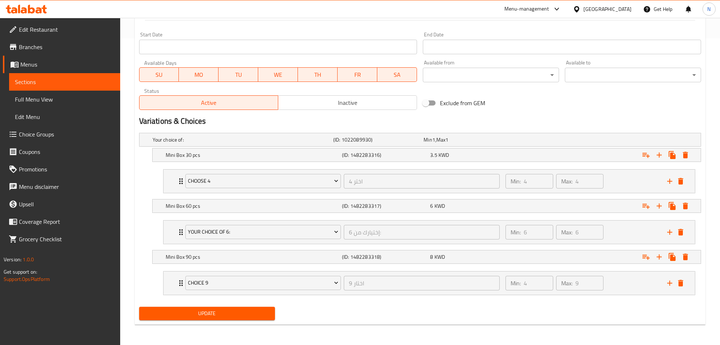
drag, startPoint x: 169, startPoint y: 78, endPoint x: 176, endPoint y: 75, distance: 8.2
click at [168, 78] on button "SU" at bounding box center [159, 74] width 40 height 15
click at [189, 70] on span "MO" at bounding box center [199, 75] width 34 height 11
click at [234, 70] on span "TU" at bounding box center [238, 75] width 34 height 11
click at [285, 75] on span "WE" at bounding box center [278, 75] width 34 height 11
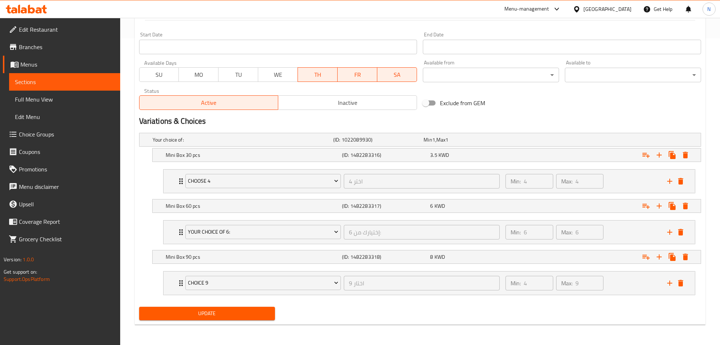
click at [319, 72] on span "TH" at bounding box center [318, 75] width 34 height 11
click at [385, 74] on span "SA" at bounding box center [397, 75] width 34 height 11
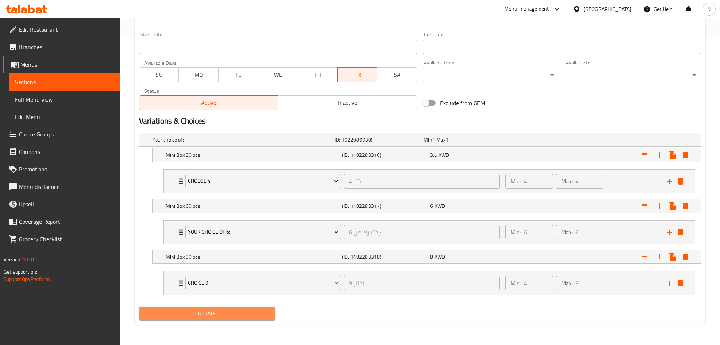
click at [230, 308] on button "Update" at bounding box center [207, 313] width 136 height 13
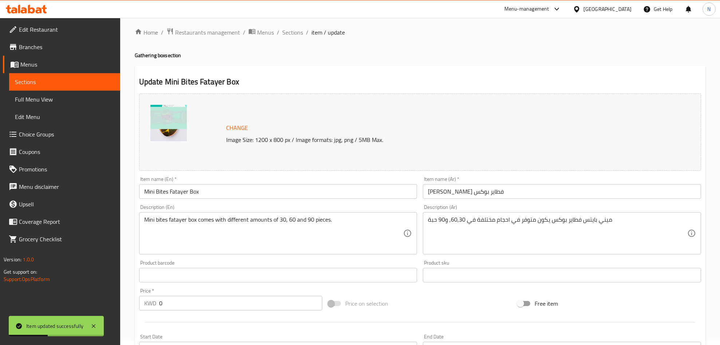
scroll to position [0, 0]
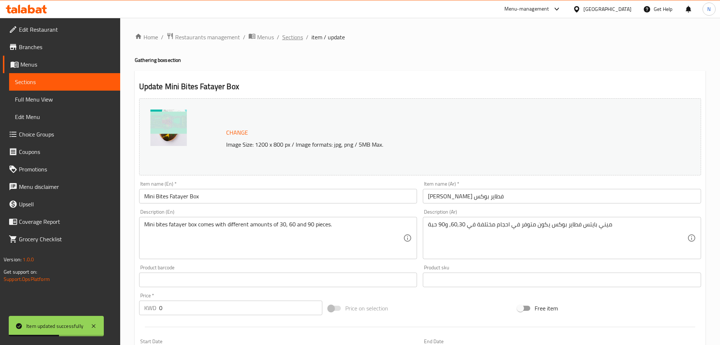
click at [296, 38] on span "Sections" at bounding box center [292, 37] width 21 height 9
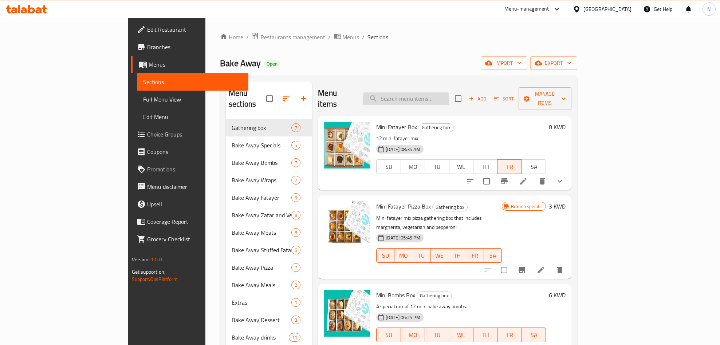
click at [440, 92] on input "search" at bounding box center [406, 98] width 86 height 13
paste input "Mini Bites Fatayer Box"
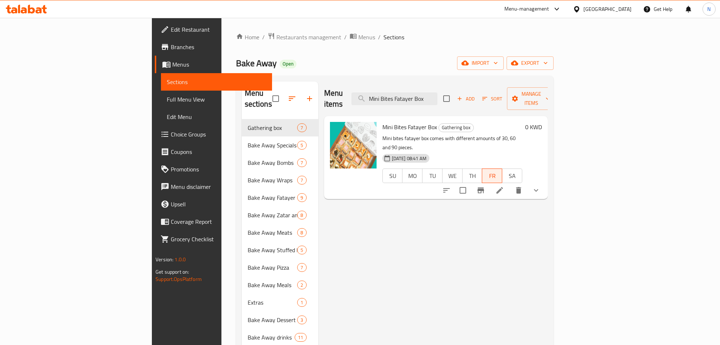
type input "Mini Bites Fatayer Box"
click at [171, 44] on span "Branches" at bounding box center [218, 47] width 95 height 9
